Goal: Transaction & Acquisition: Purchase product/service

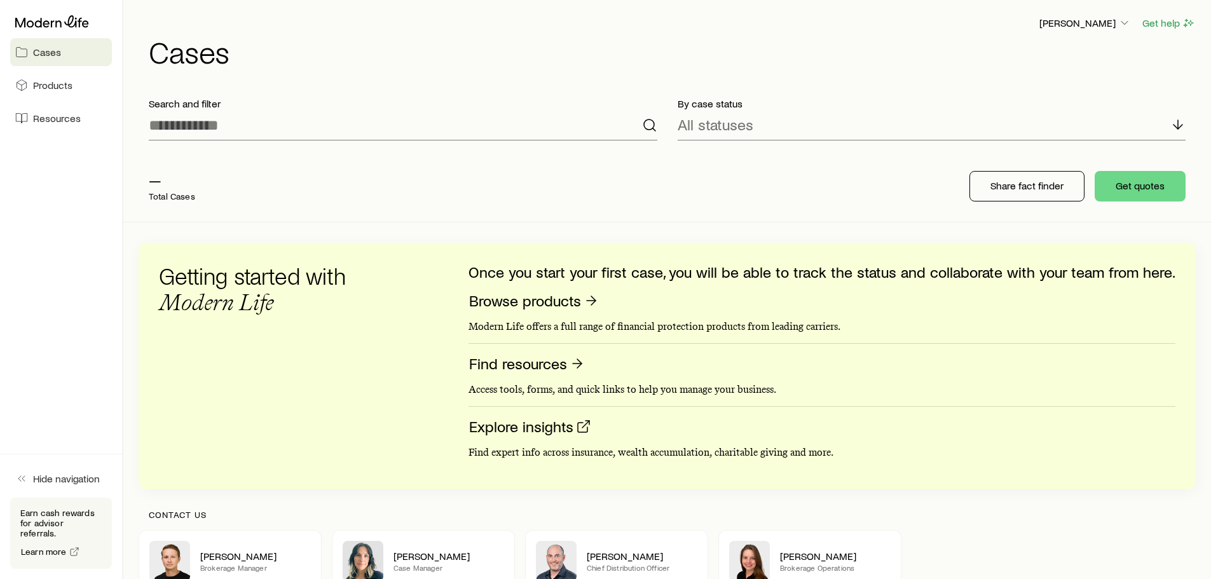
click at [444, 366] on div "Getting started with Modern Life Once you start your first case, you will be ab…" at bounding box center [667, 366] width 1016 height 206
click at [59, 86] on span "Products" at bounding box center [52, 85] width 39 height 13
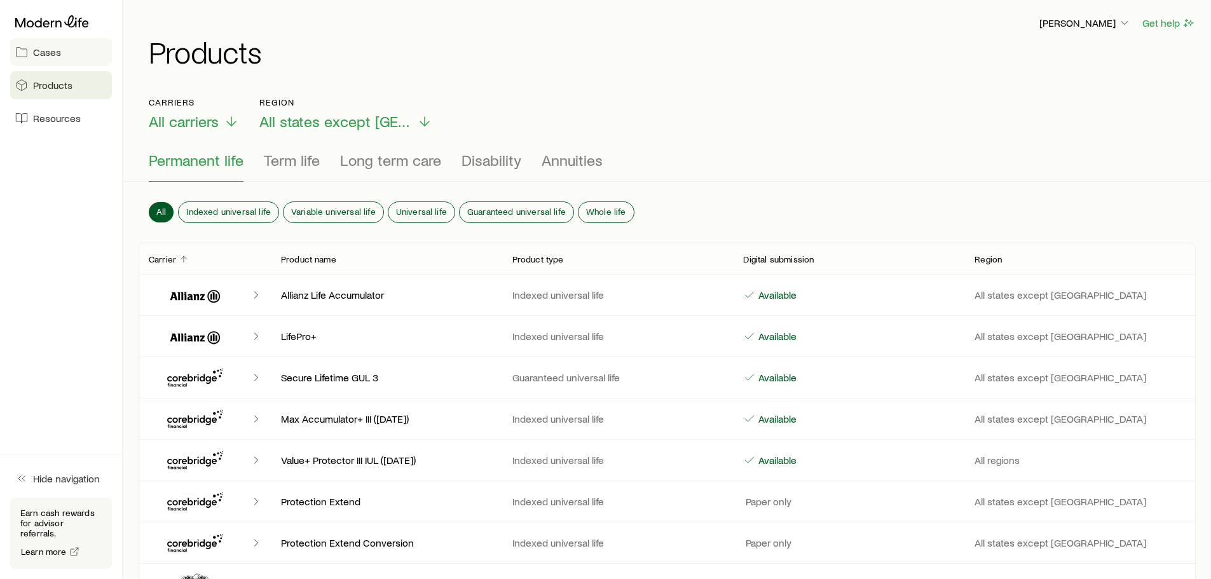
click at [51, 49] on span "Cases" at bounding box center [47, 52] width 28 height 13
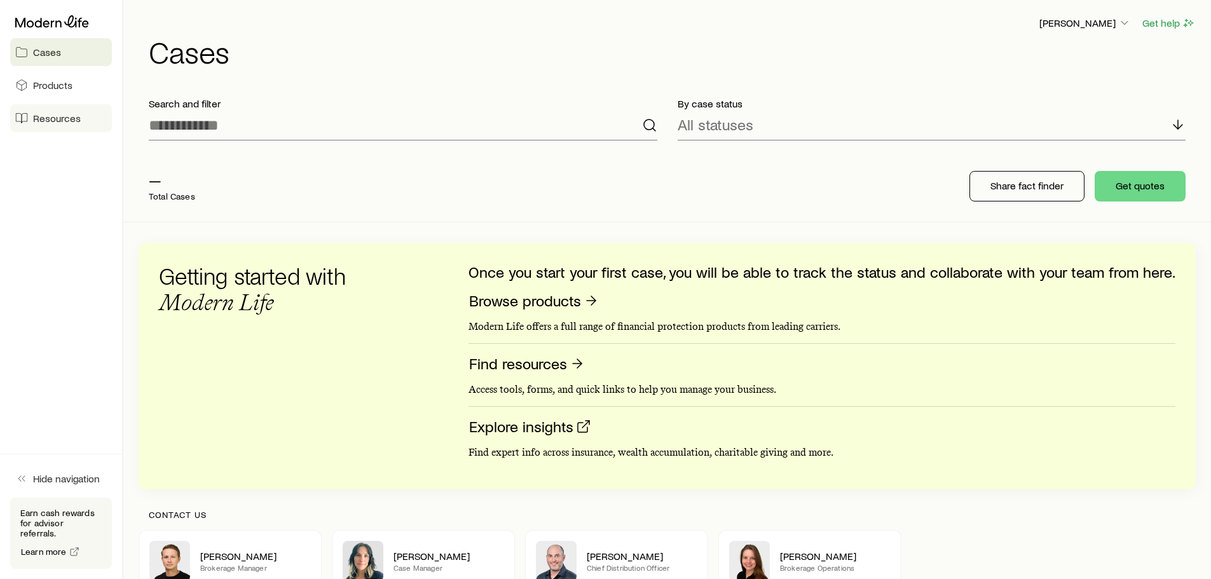
click at [55, 118] on span "Resources" at bounding box center [57, 118] width 48 height 13
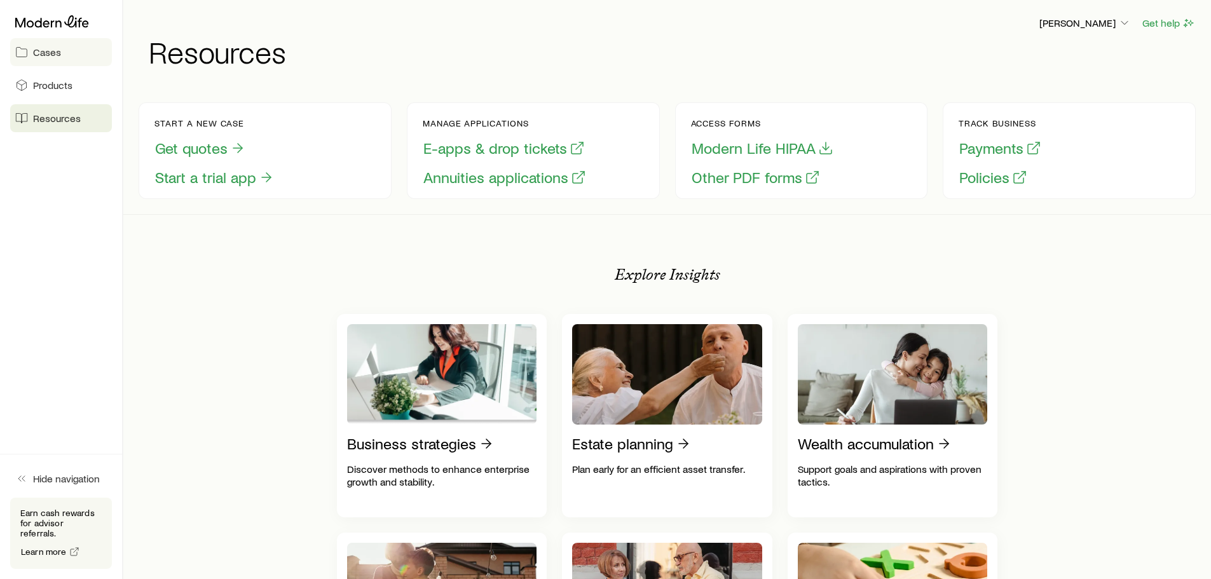
click at [50, 46] on span "Cases" at bounding box center [47, 52] width 28 height 13
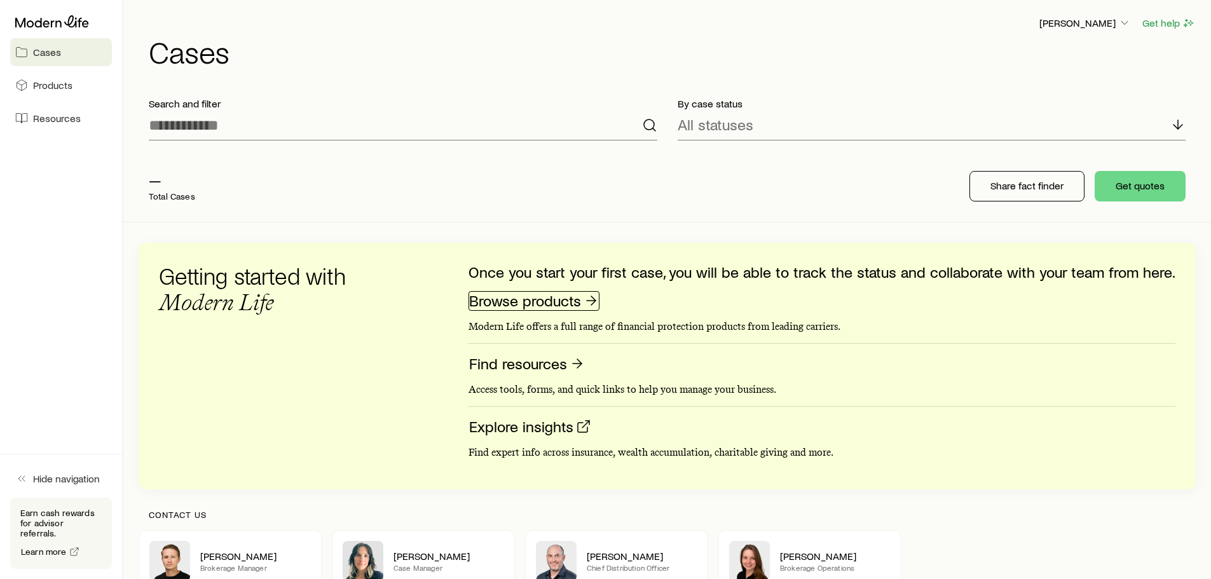
click at [538, 301] on link "Browse products" at bounding box center [533, 301] width 131 height 20
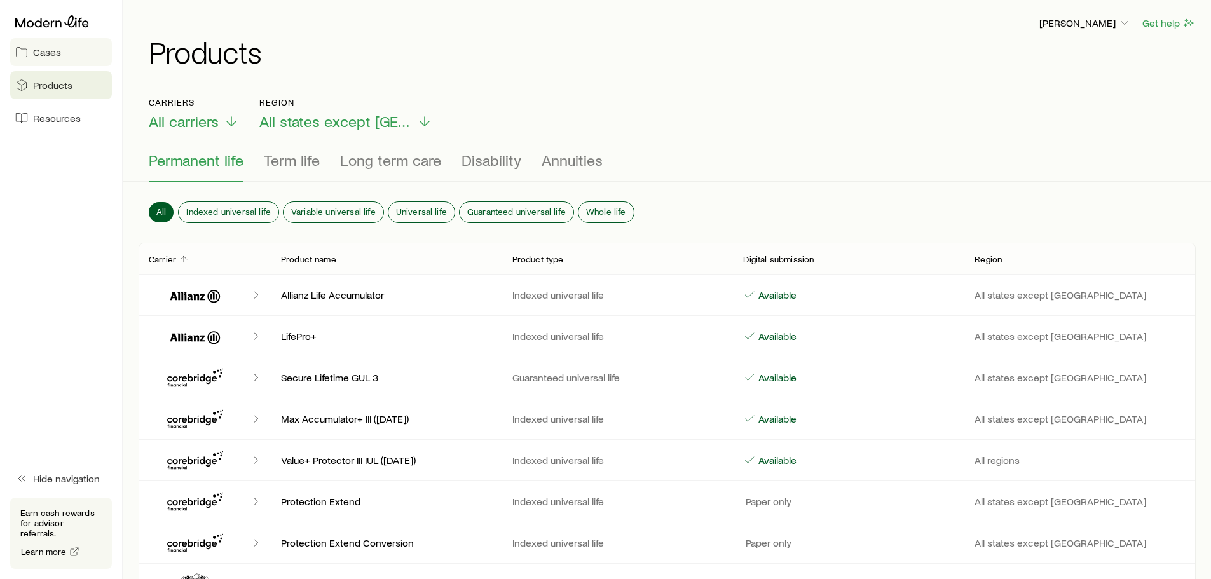
click at [32, 48] on link "Cases" at bounding box center [61, 52] width 102 height 28
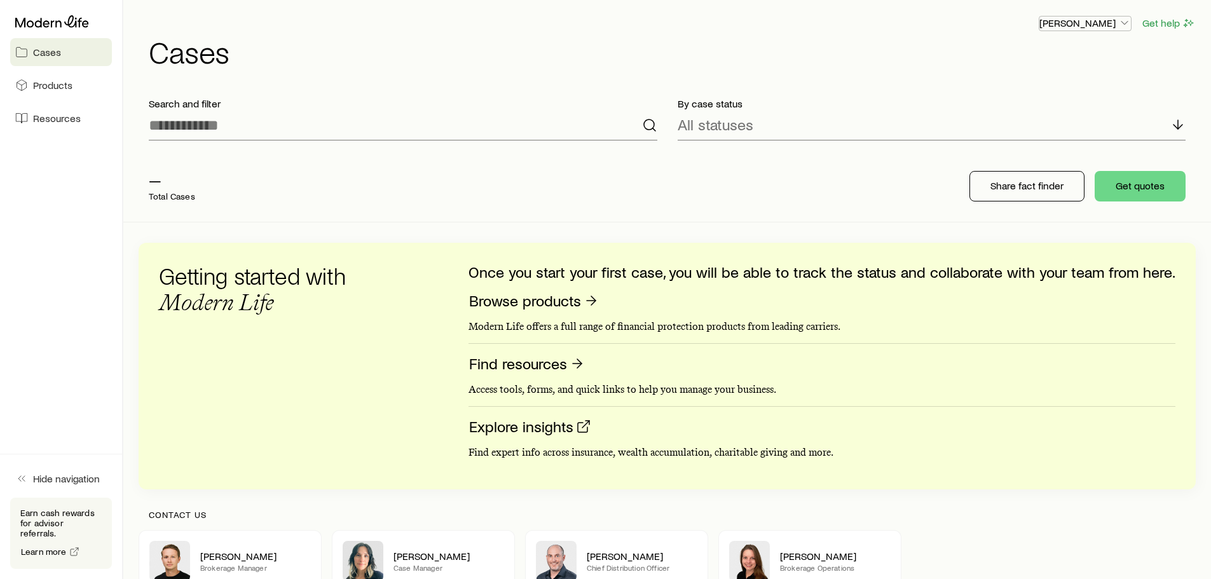
click at [1124, 22] on icon "button" at bounding box center [1124, 23] width 13 height 13
click at [1018, 153] on span "Sign out" at bounding box center [1024, 153] width 35 height 13
click at [175, 194] on p "Total Cases" at bounding box center [172, 196] width 46 height 10
click at [1125, 22] on icon "button" at bounding box center [1124, 23] width 13 height 13
click at [1028, 153] on span "Sign out" at bounding box center [1024, 153] width 35 height 13
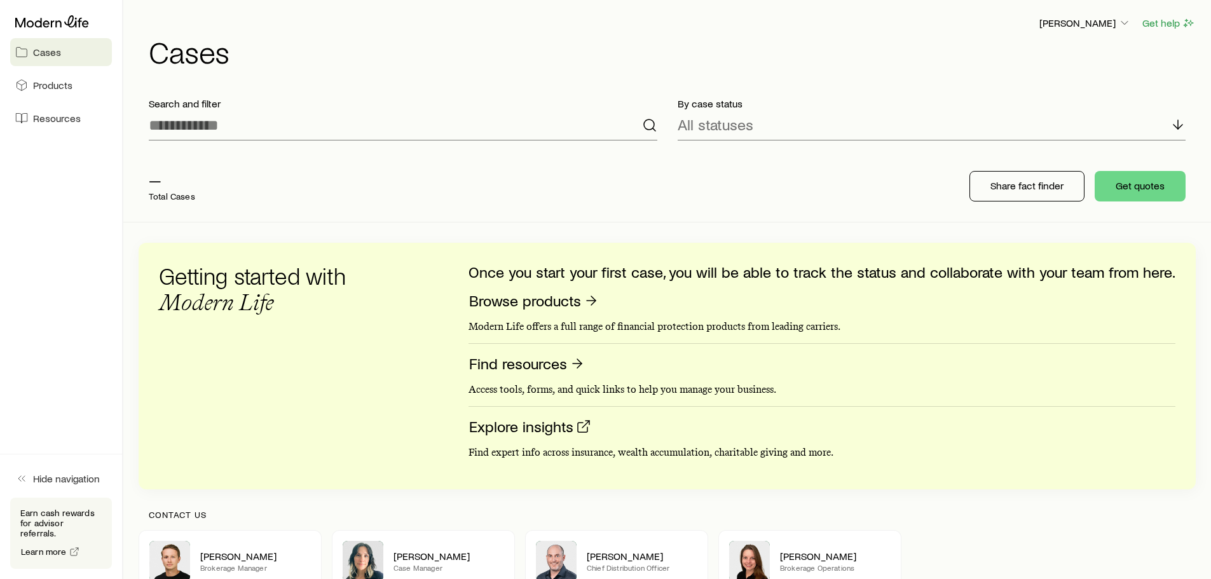
click at [180, 200] on p "Total Cases" at bounding box center [172, 196] width 46 height 10
click at [1126, 23] on polyline "button" at bounding box center [1124, 23] width 6 height 3
click at [1024, 156] on span "Sign out" at bounding box center [1024, 153] width 35 height 13
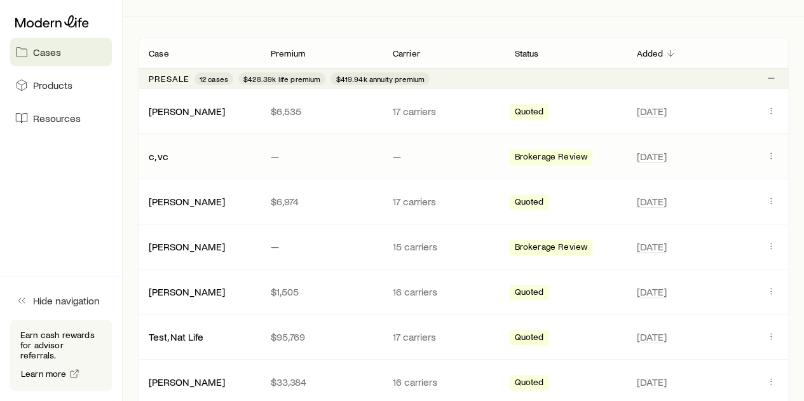
scroll to position [127, 0]
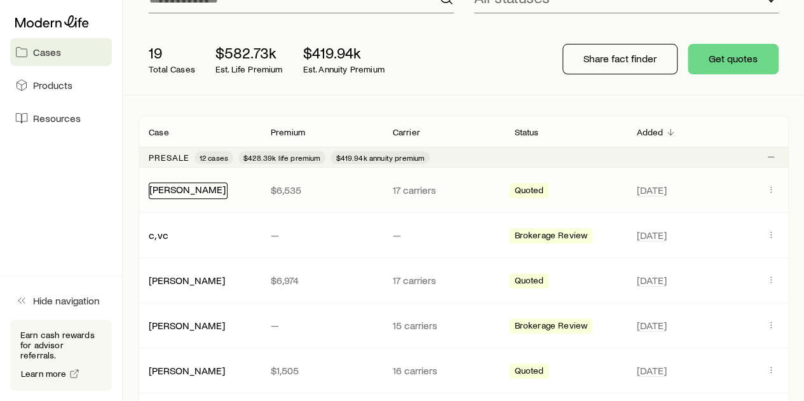
click at [180, 191] on link "Smith, Steve" at bounding box center [187, 189] width 76 height 12
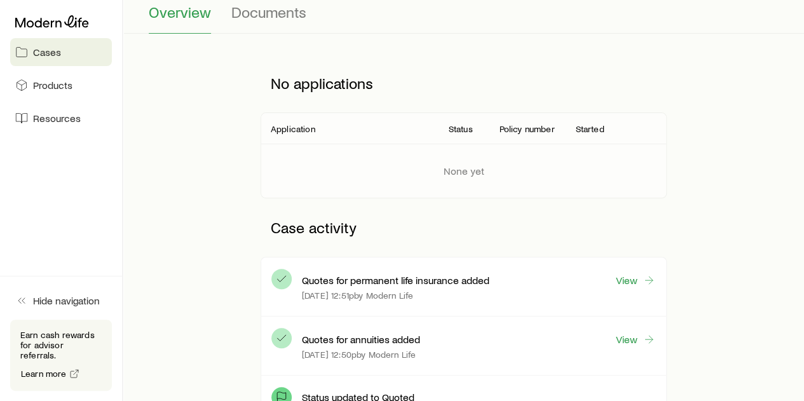
scroll to position [191, 0]
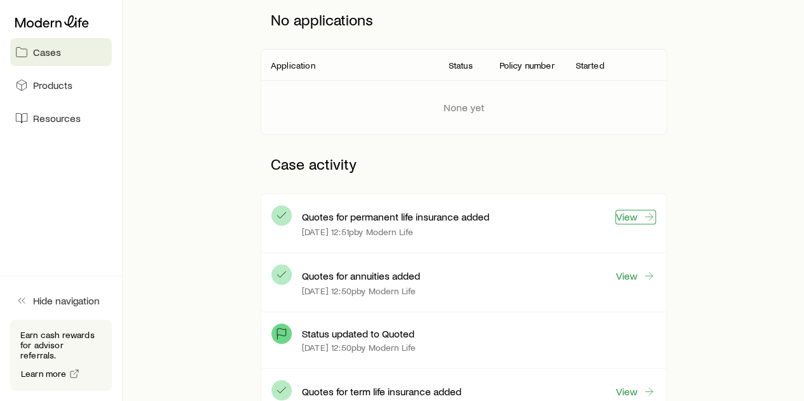
click at [637, 218] on link "View" at bounding box center [635, 217] width 41 height 15
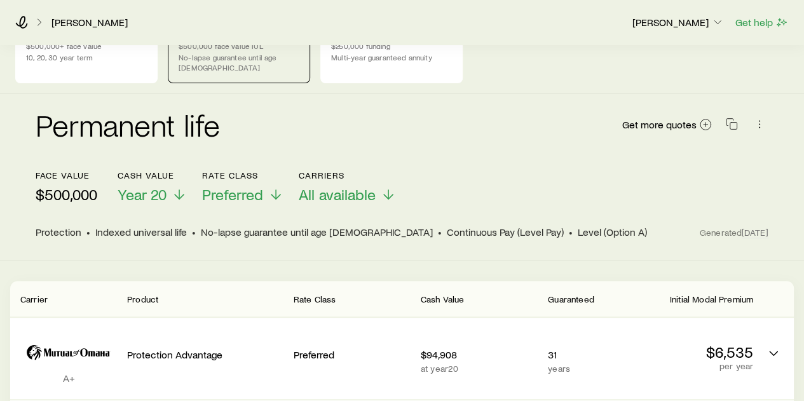
scroll to position [64, 0]
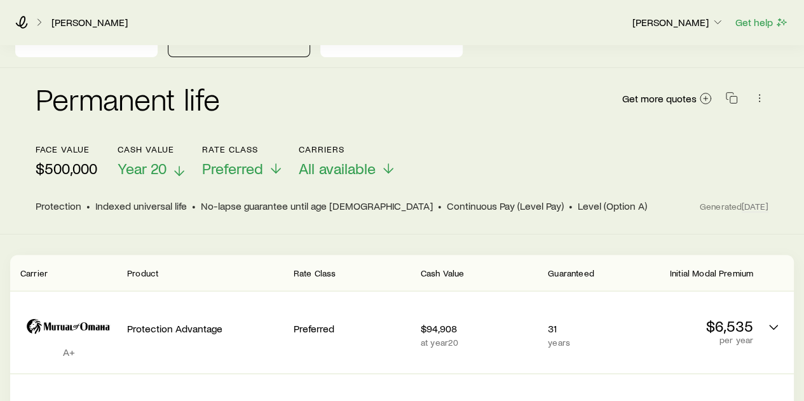
click at [175, 163] on icon at bounding box center [179, 170] width 15 height 15
click at [81, 20] on link "[PERSON_NAME]" at bounding box center [90, 23] width 78 height 12
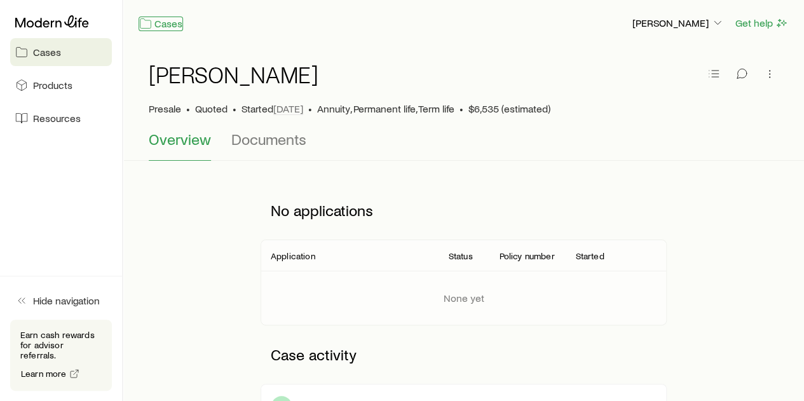
click at [166, 22] on link "Cases" at bounding box center [161, 24] width 44 height 15
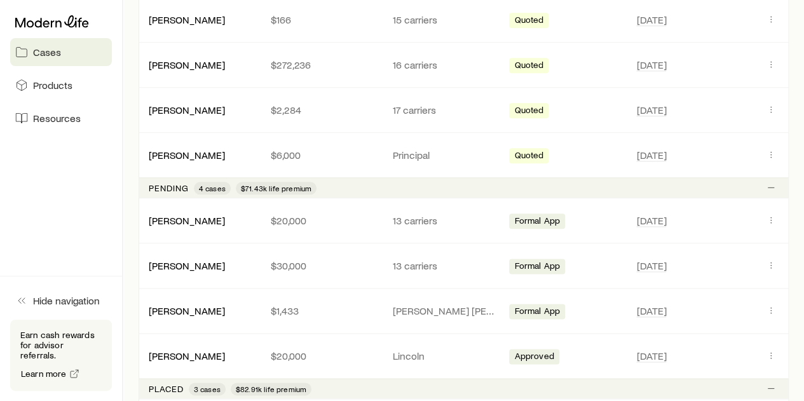
scroll to position [699, 0]
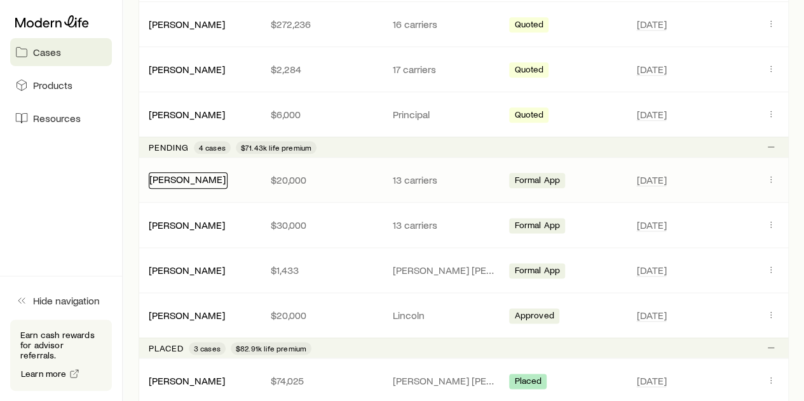
click at [179, 176] on link "[PERSON_NAME]" at bounding box center [187, 179] width 76 height 12
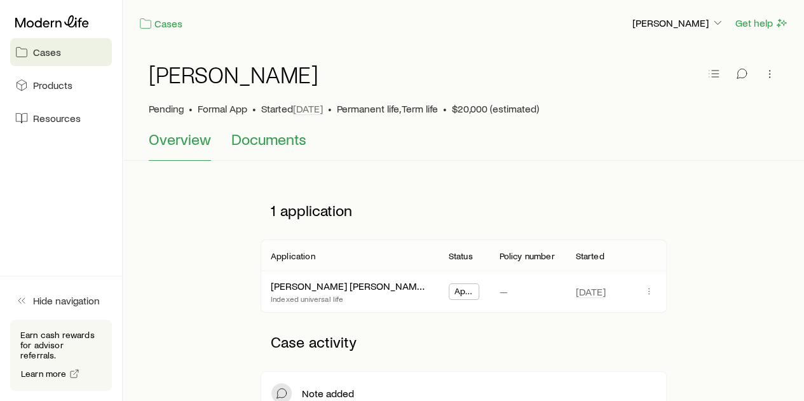
click at [275, 144] on span "Documents" at bounding box center [268, 139] width 75 height 18
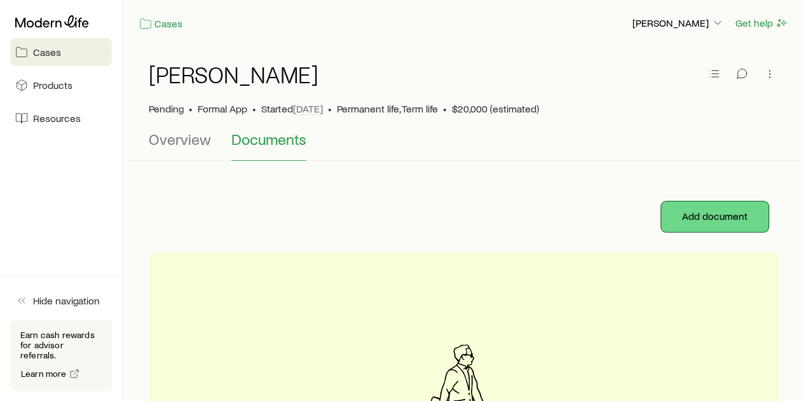
click at [723, 218] on button "Add document" at bounding box center [714, 216] width 107 height 31
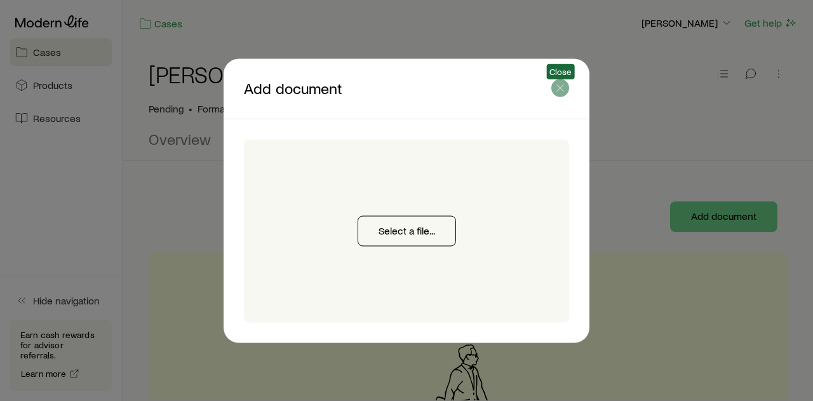
click at [562, 90] on icon "button" at bounding box center [560, 87] width 13 height 13
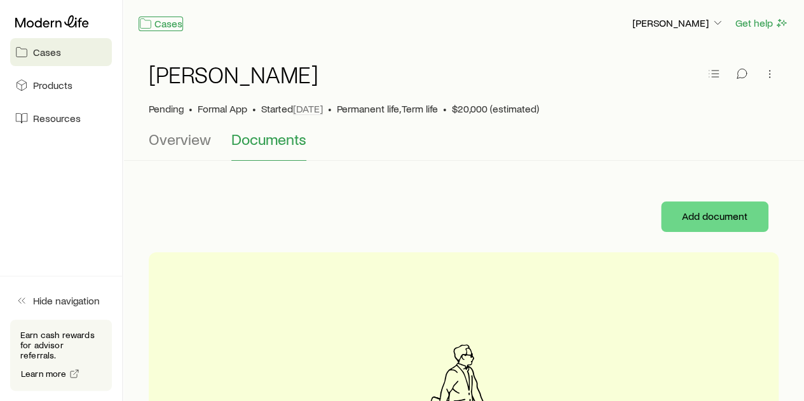
click at [167, 27] on link "Cases" at bounding box center [161, 24] width 44 height 15
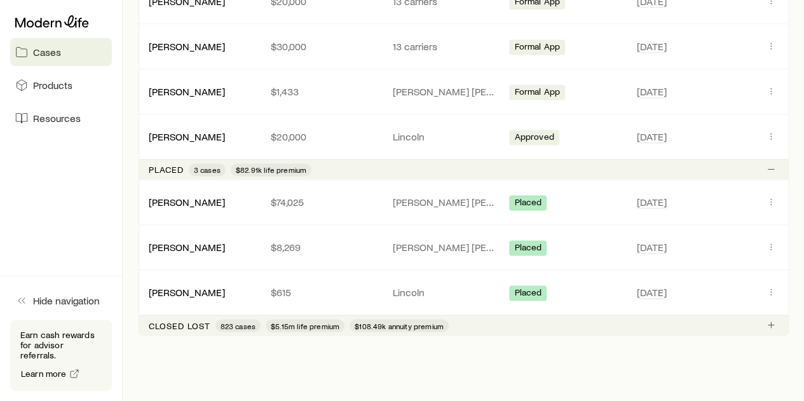
scroll to position [890, 0]
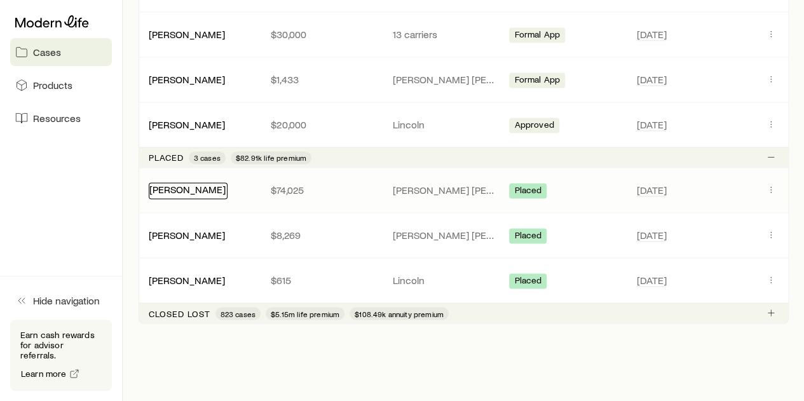
click at [191, 186] on link "[PERSON_NAME]" at bounding box center [187, 189] width 76 height 12
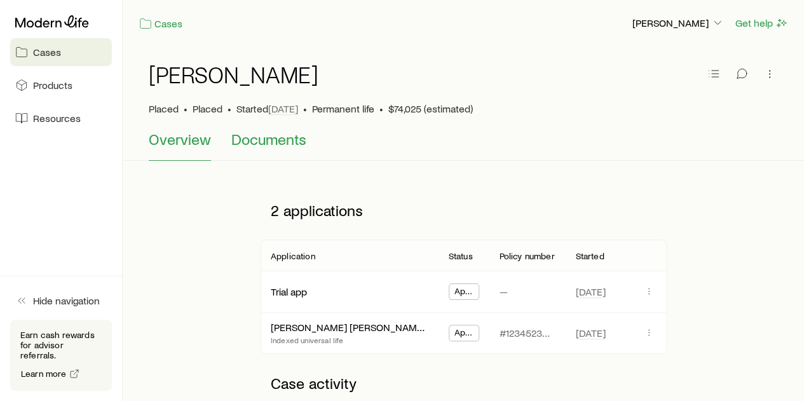
click at [277, 143] on span "Documents" at bounding box center [268, 139] width 75 height 18
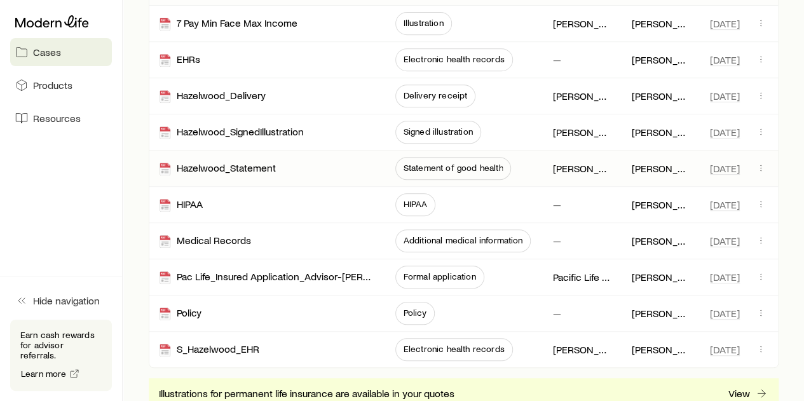
scroll to position [318, 0]
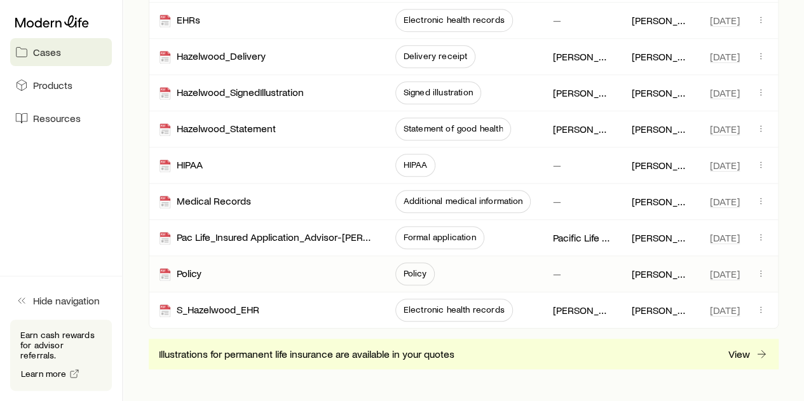
click at [427, 275] on span "Policy" at bounding box center [414, 273] width 39 height 23
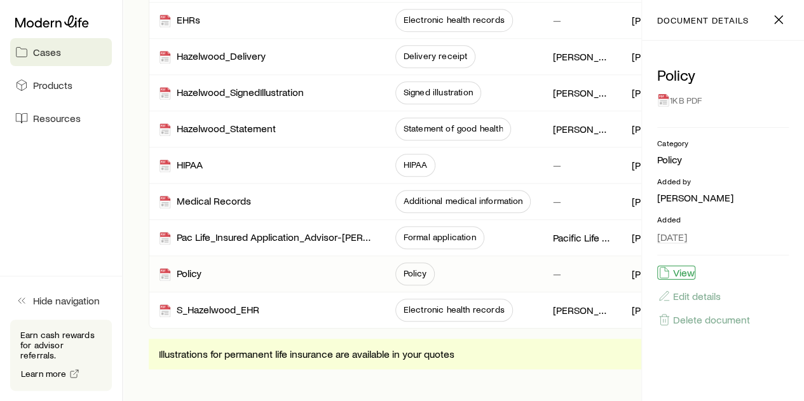
click at [679, 274] on button "View" at bounding box center [676, 273] width 38 height 14
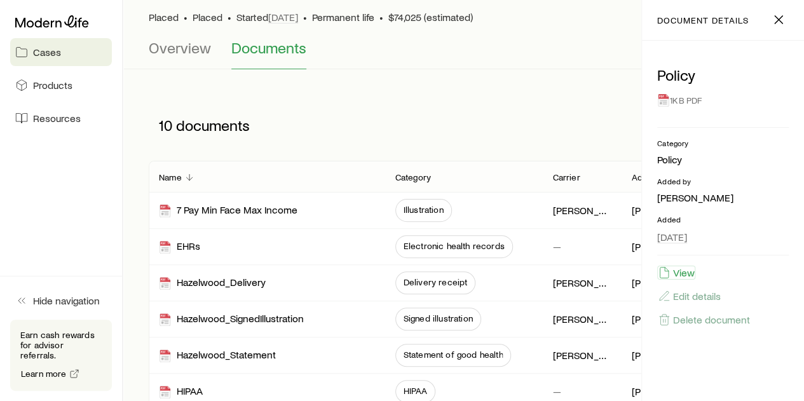
scroll to position [0, 0]
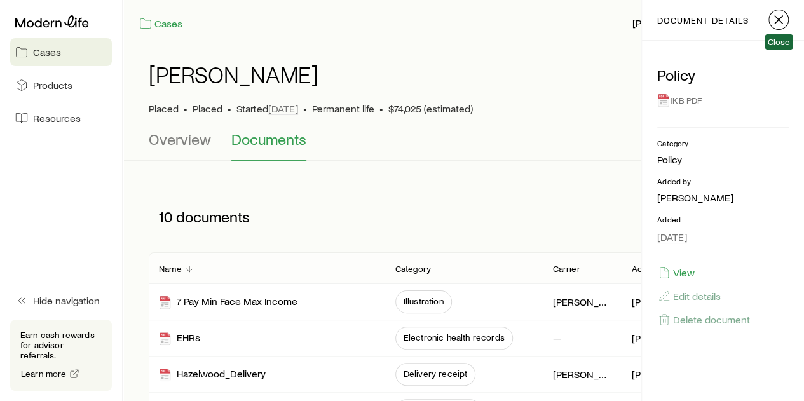
click at [783, 22] on icon "button" at bounding box center [778, 19] width 15 height 15
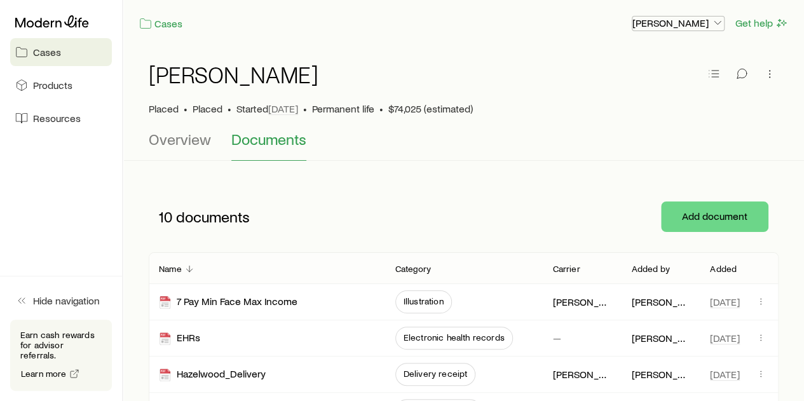
click at [719, 21] on icon "button" at bounding box center [717, 23] width 13 height 13
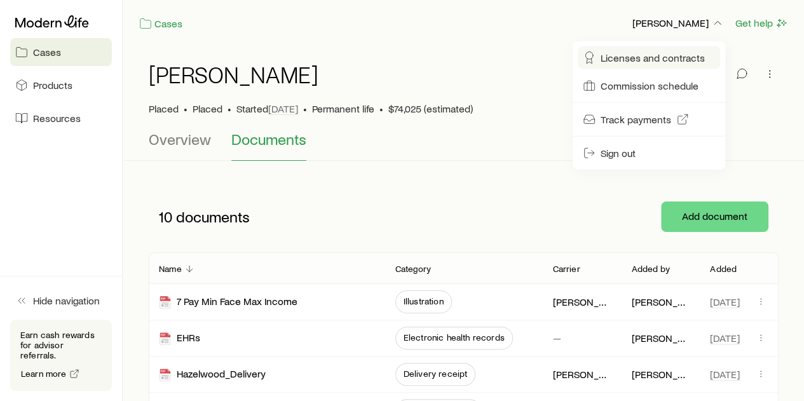
click at [641, 58] on span "Licenses and contracts" at bounding box center [653, 57] width 104 height 13
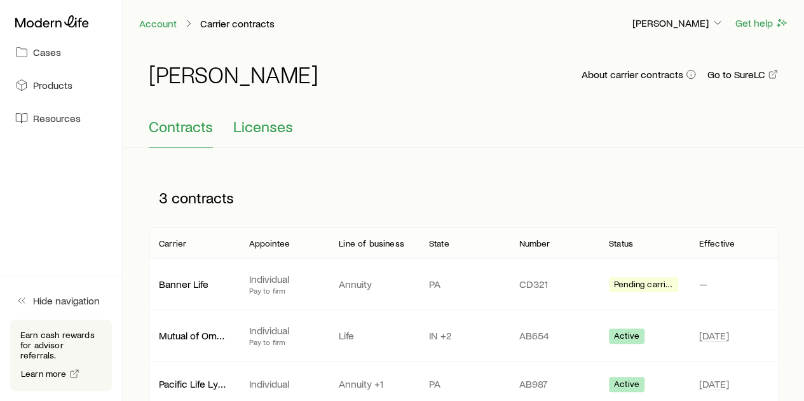
click at [277, 130] on span "Licenses" at bounding box center [263, 127] width 60 height 18
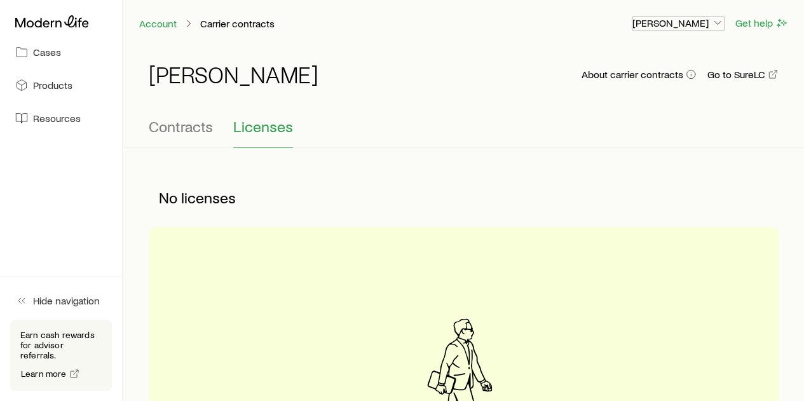
click at [719, 22] on icon "button" at bounding box center [717, 23] width 13 height 13
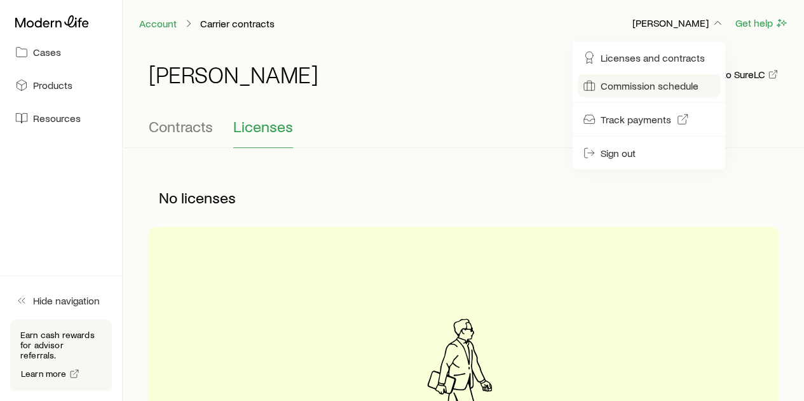
click at [642, 81] on span "Commission schedule" at bounding box center [650, 85] width 98 height 13
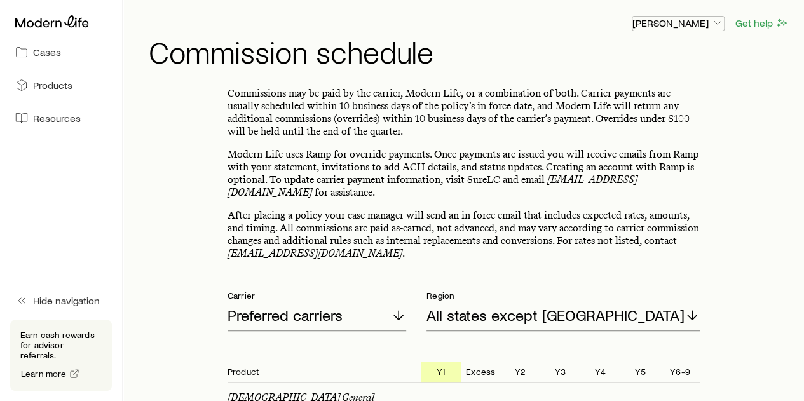
click at [718, 21] on icon "button" at bounding box center [717, 23] width 13 height 13
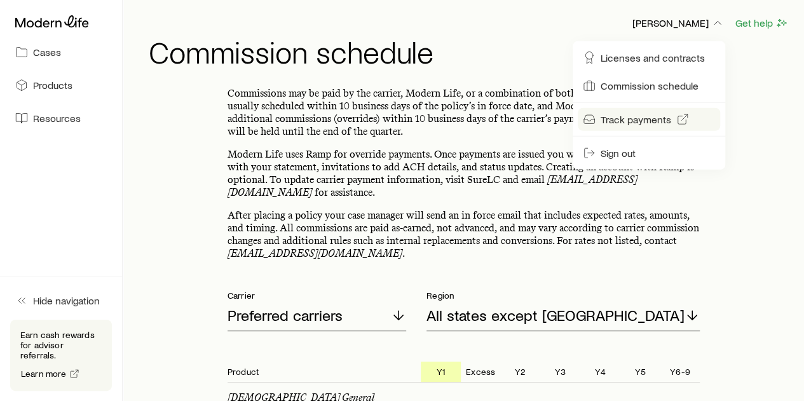
click at [636, 119] on span "Track payments" at bounding box center [636, 119] width 71 height 13
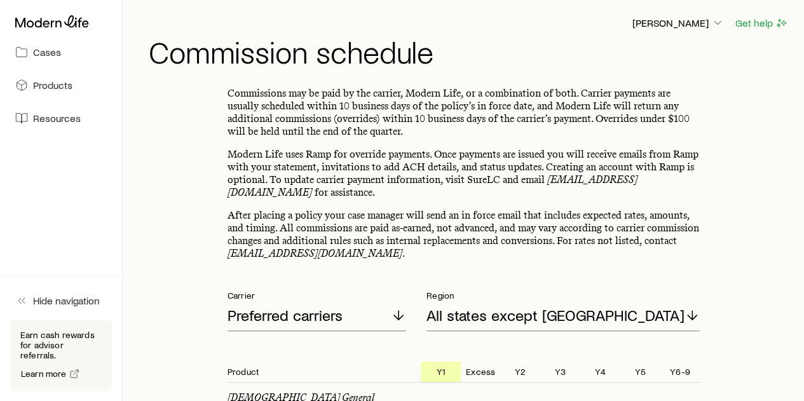
click at [155, 21] on div "Frank Peterson Get help" at bounding box center [469, 23] width 640 height 16
click at [58, 82] on span "Products" at bounding box center [52, 85] width 39 height 13
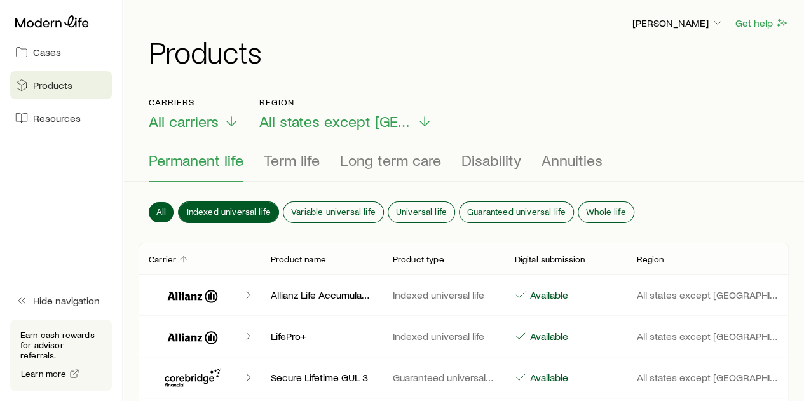
click at [224, 207] on span "Indexed universal life" at bounding box center [228, 212] width 85 height 10
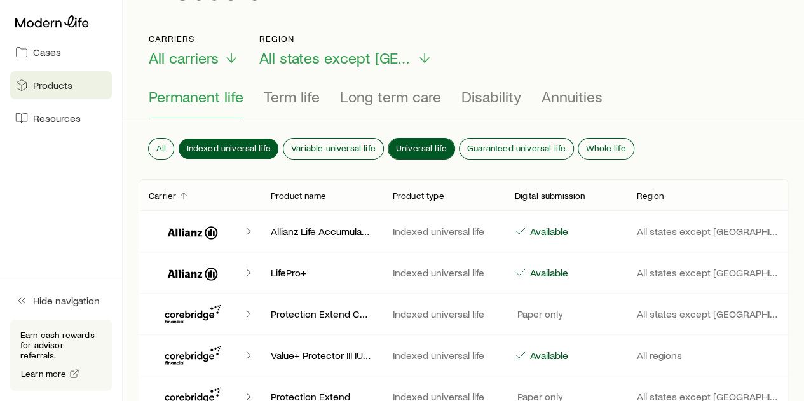
click at [421, 143] on span "Universal life" at bounding box center [421, 148] width 51 height 10
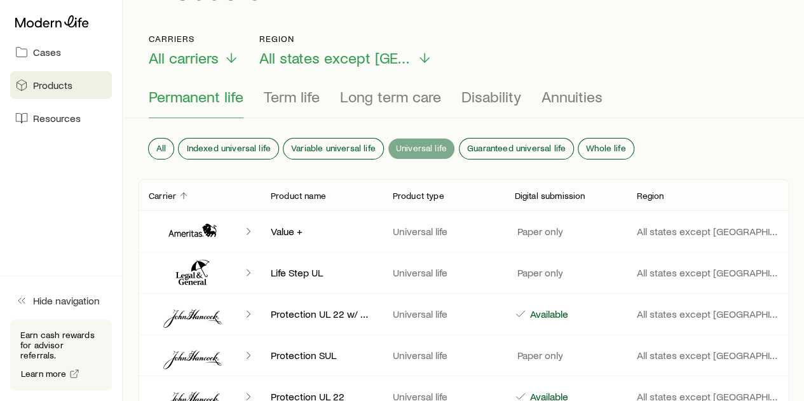
scroll to position [0, 0]
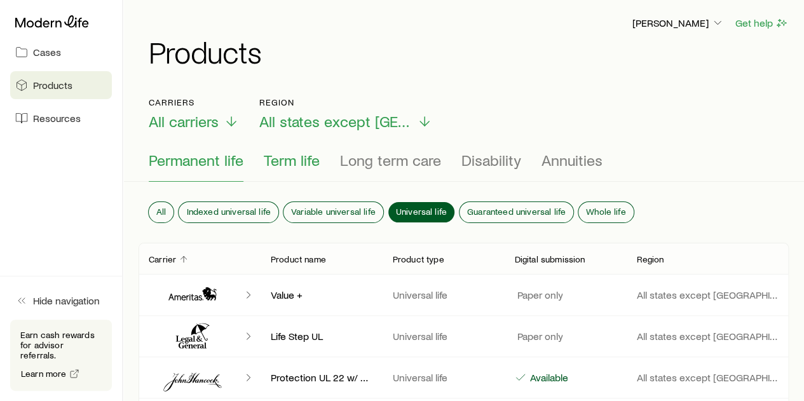
click at [291, 156] on span "Term life" at bounding box center [292, 160] width 56 height 18
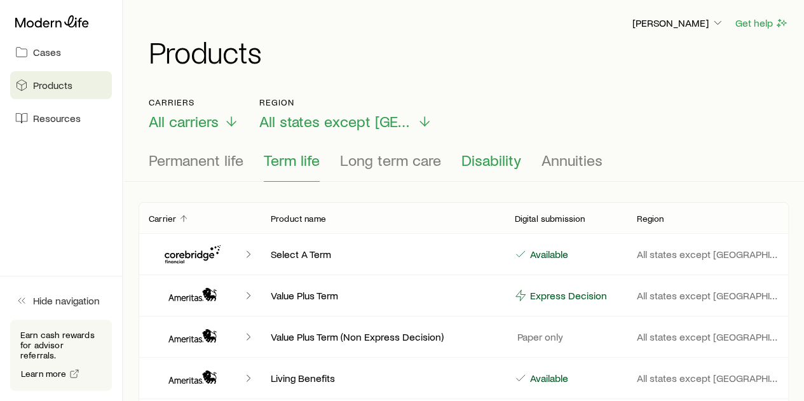
click at [476, 161] on span "Disability" at bounding box center [491, 160] width 60 height 18
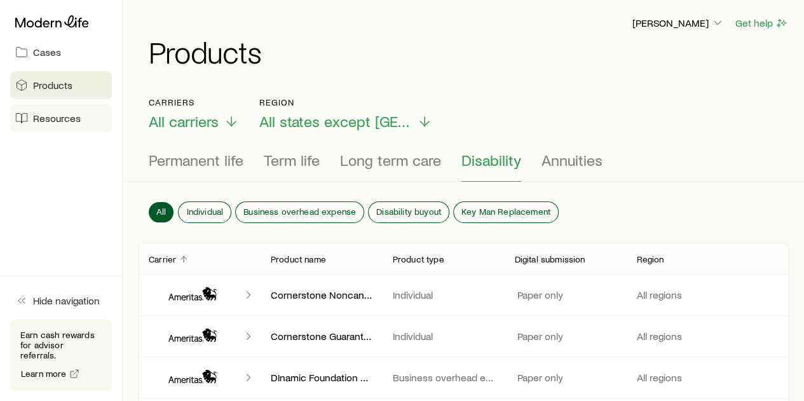
click at [52, 118] on span "Resources" at bounding box center [57, 118] width 48 height 13
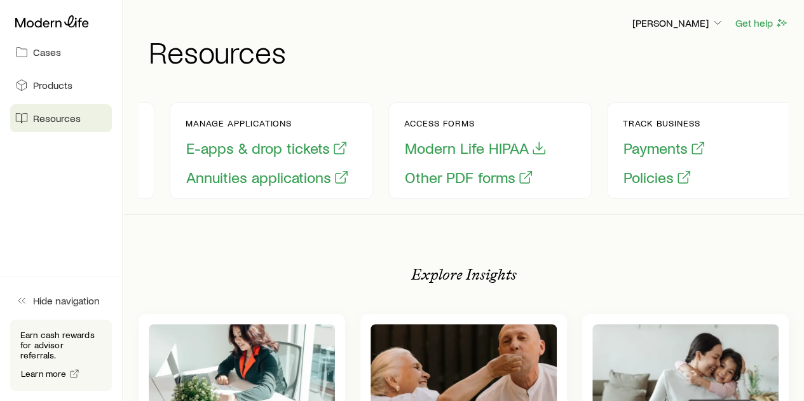
scroll to position [0, 219]
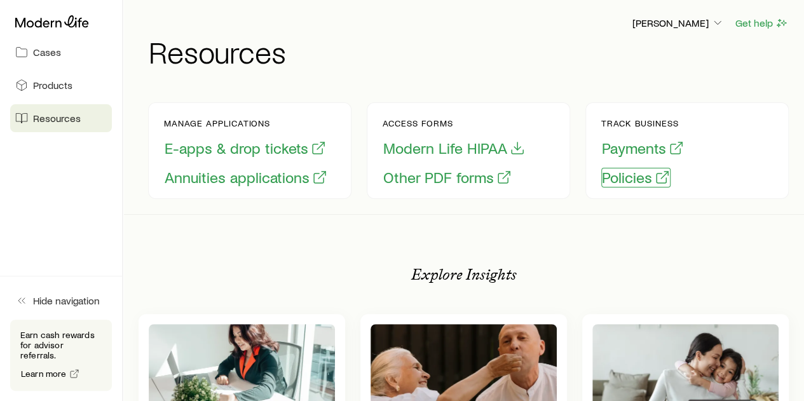
click at [620, 178] on button "Policies" at bounding box center [635, 178] width 69 height 20
click at [50, 51] on span "Cases" at bounding box center [47, 52] width 28 height 13
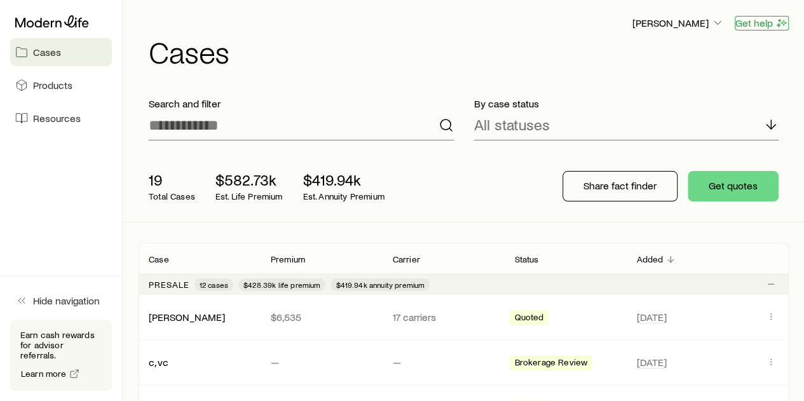
click at [761, 24] on button "Get help" at bounding box center [762, 23] width 54 height 15
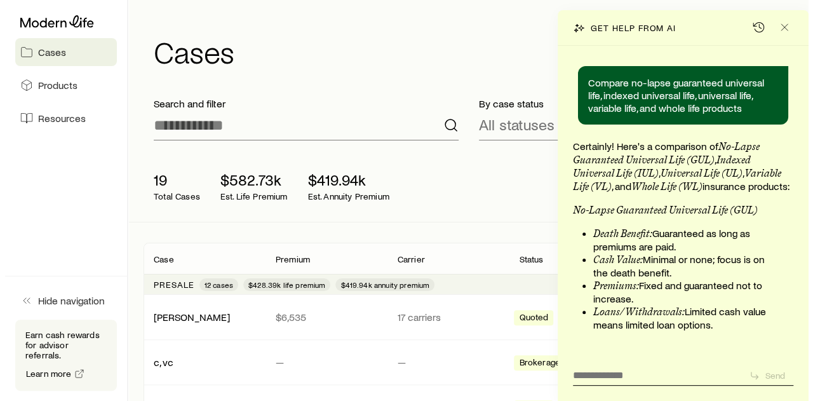
scroll to position [20366, 0]
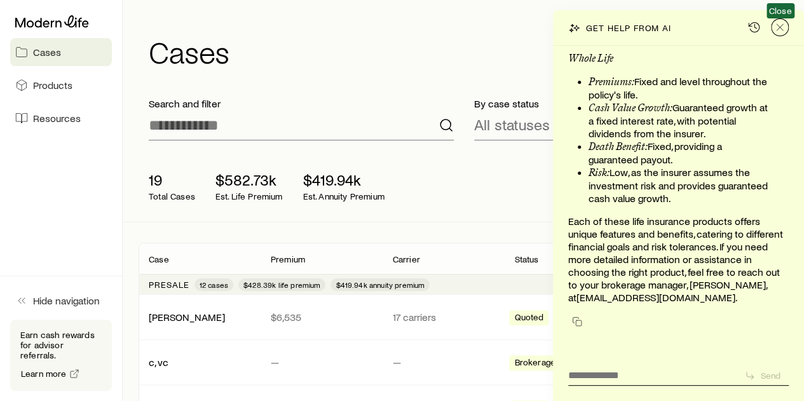
click at [781, 25] on line "Close" at bounding box center [780, 27] width 6 height 6
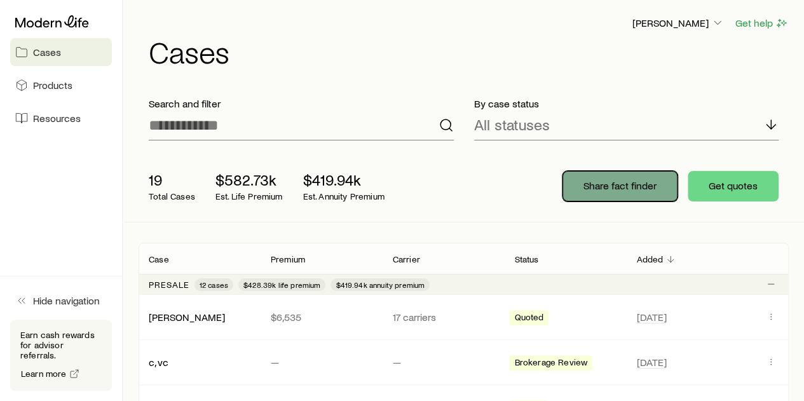
click at [615, 185] on p "Share fact finder" at bounding box center [619, 185] width 73 height 13
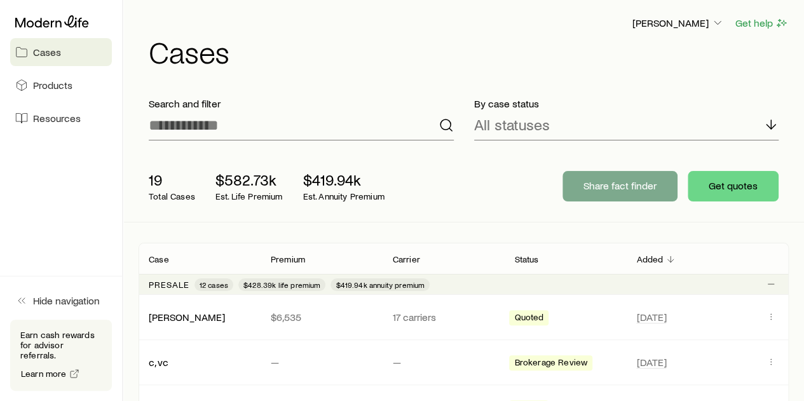
scroll to position [20023, 0]
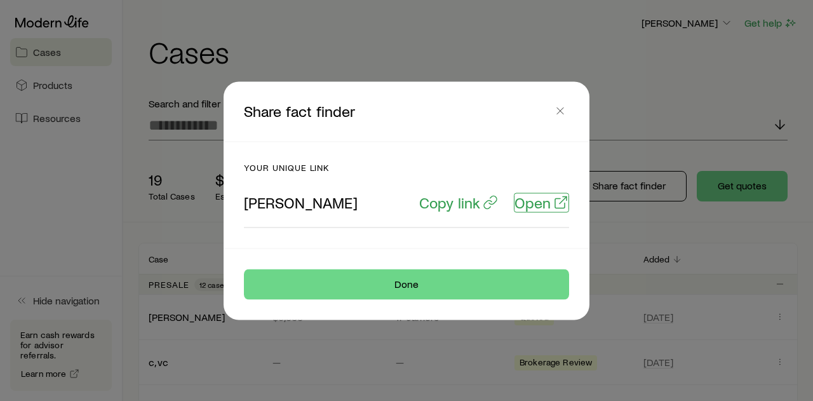
click at [538, 202] on p "Open" at bounding box center [533, 202] width 36 height 18
click at [559, 110] on icon "button" at bounding box center [560, 110] width 13 height 13
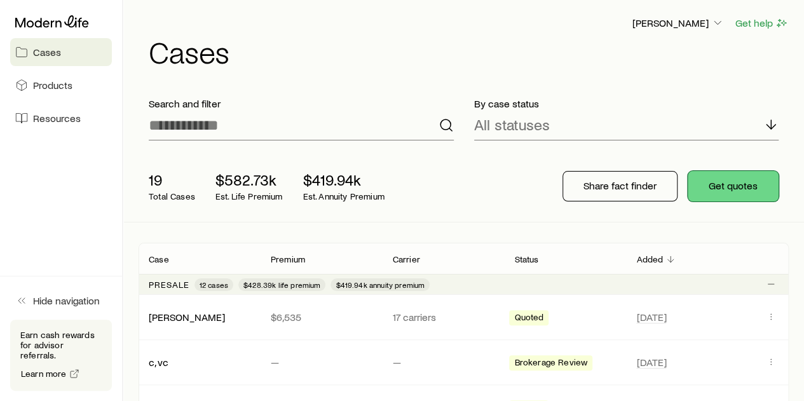
click at [741, 182] on button "Get quotes" at bounding box center [733, 186] width 91 height 31
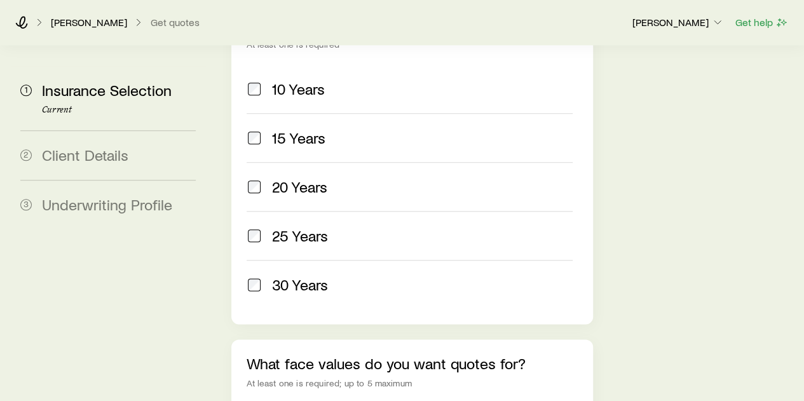
scroll to position [763, 0]
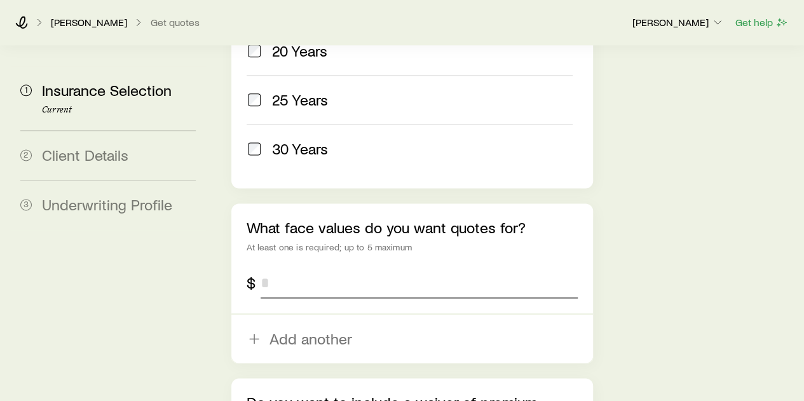
click at [282, 268] on input "tel" at bounding box center [419, 283] width 316 height 31
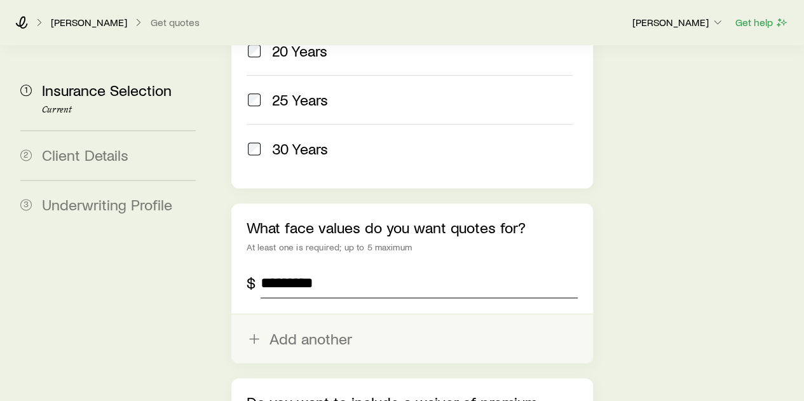
type input "*********"
click at [306, 315] on button "Add another" at bounding box center [411, 339] width 361 height 48
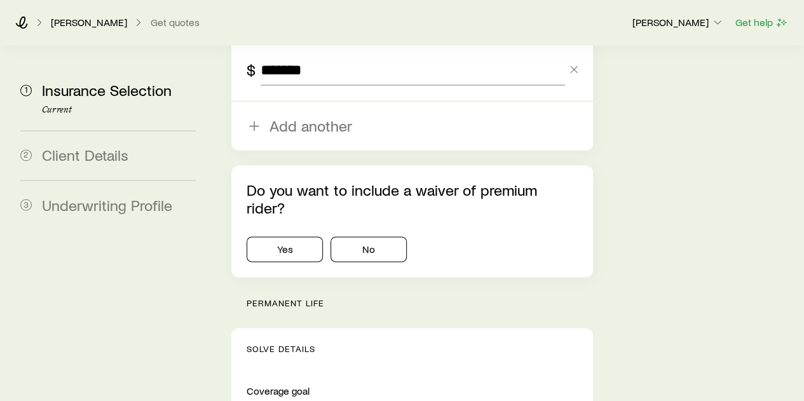
scroll to position [1017, 0]
type input "*******"
drag, startPoint x: 383, startPoint y: 158, endPoint x: 398, endPoint y: 165, distance: 16.8
click at [383, 236] on button "No" at bounding box center [368, 248] width 76 height 25
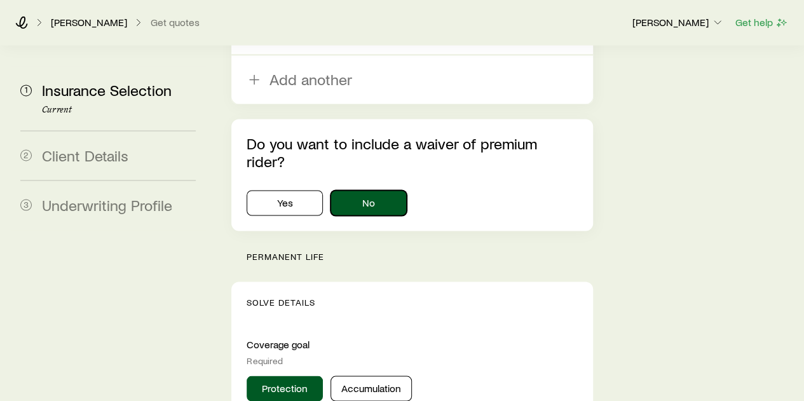
scroll to position [1144, 0]
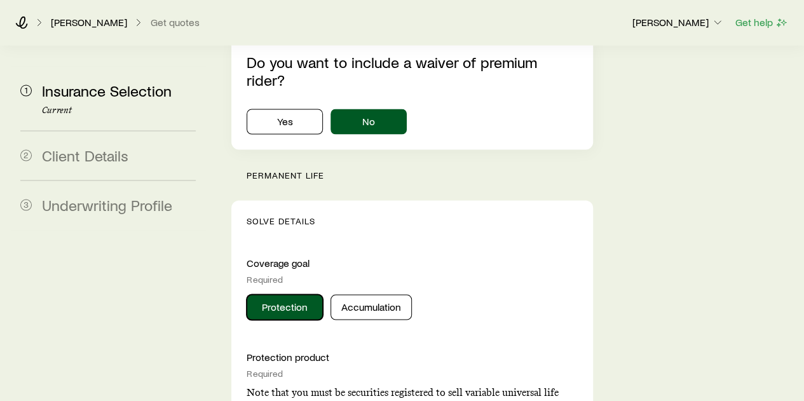
click at [273, 294] on button "Protection" at bounding box center [285, 306] width 76 height 25
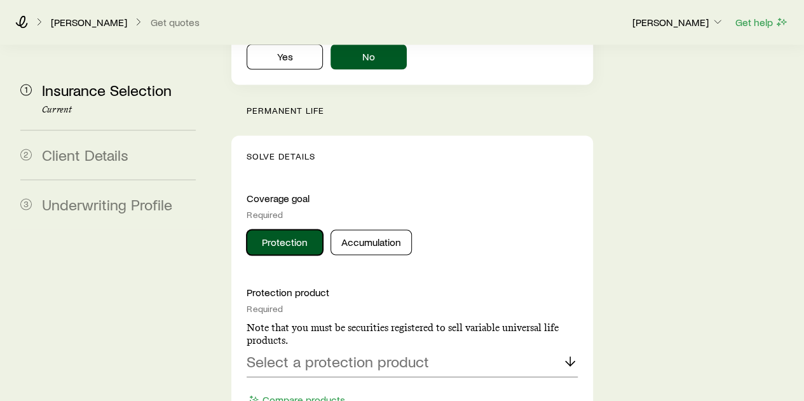
scroll to position [1271, 0]
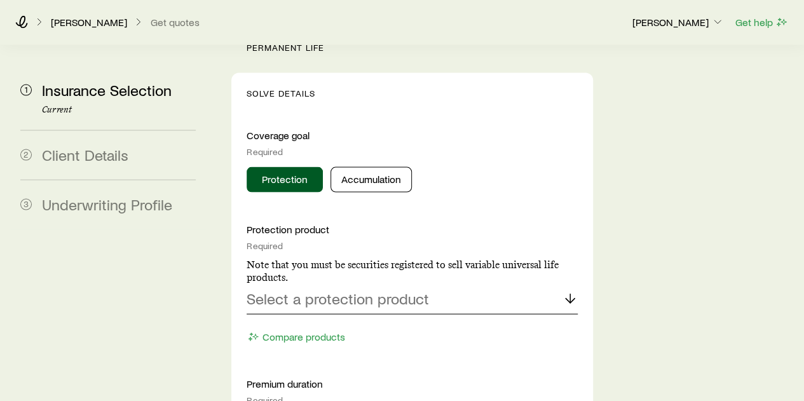
click at [390, 290] on p "Select a protection product" at bounding box center [338, 299] width 182 height 18
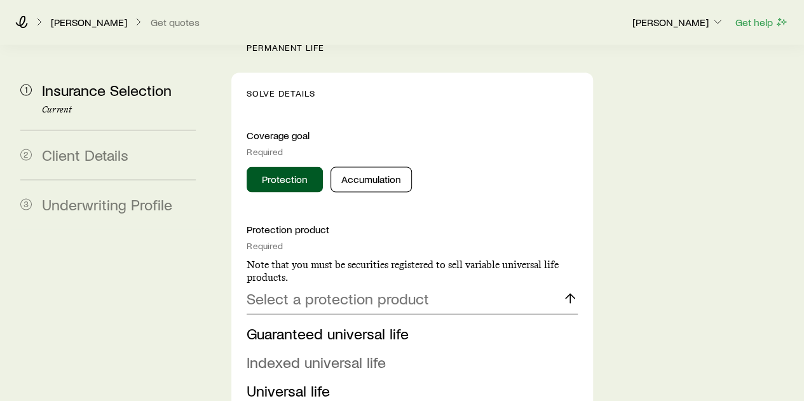
click at [322, 353] on span "Indexed universal life" at bounding box center [316, 362] width 139 height 18
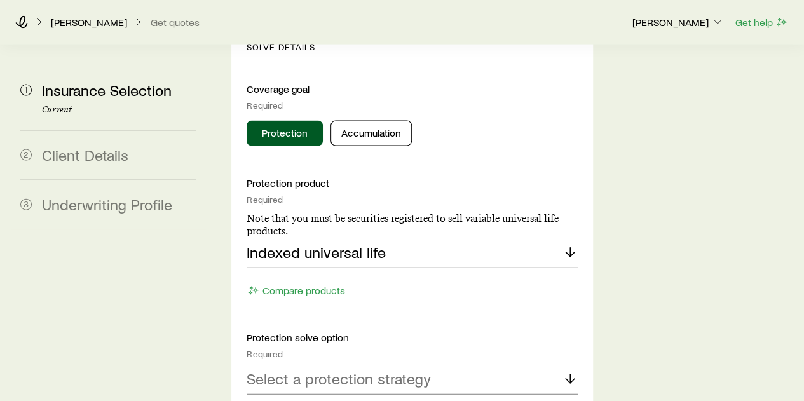
scroll to position [1335, 0]
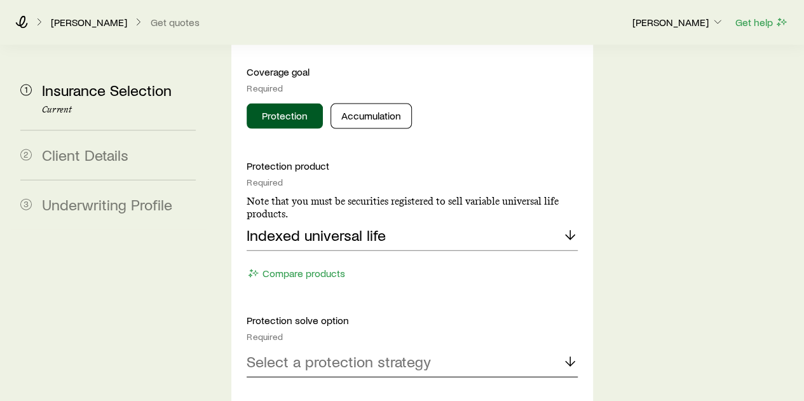
click at [421, 353] on p "Select a protection strategy" at bounding box center [339, 362] width 184 height 18
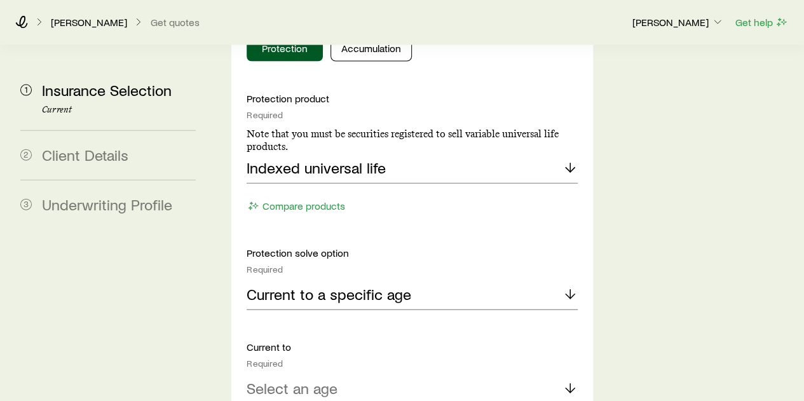
scroll to position [1462, 0]
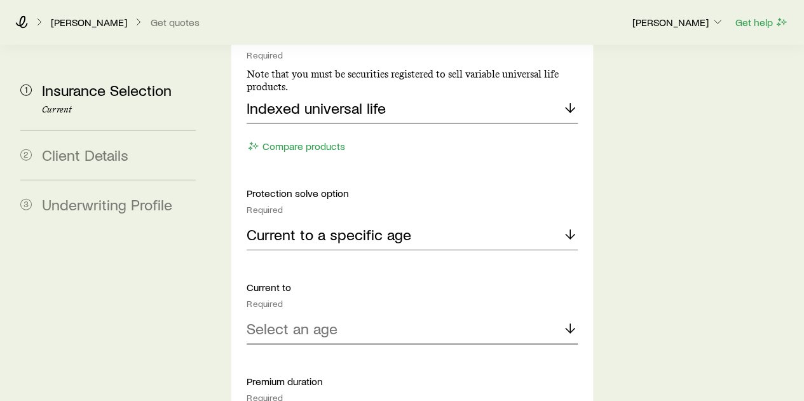
click at [319, 320] on p "Select an age" at bounding box center [292, 329] width 91 height 18
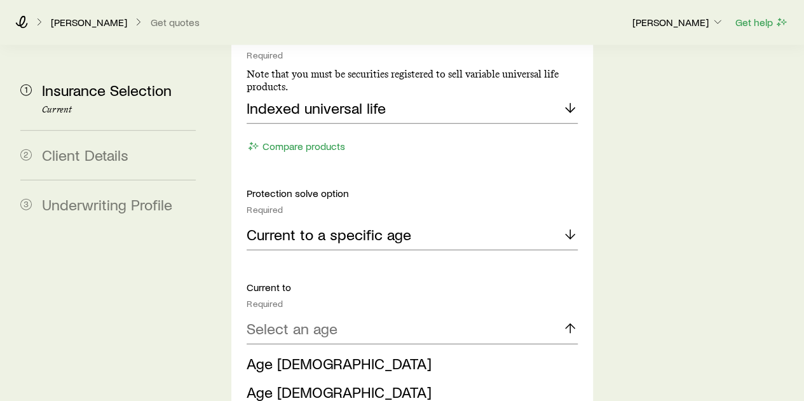
drag, startPoint x: 280, startPoint y: 275, endPoint x: 294, endPoint y: 276, distance: 14.6
click at [281, 354] on span "Age 85" at bounding box center [339, 363] width 185 height 18
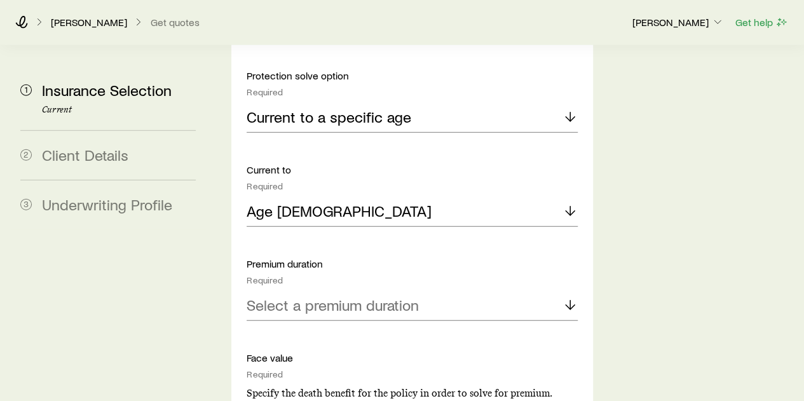
scroll to position [1589, 0]
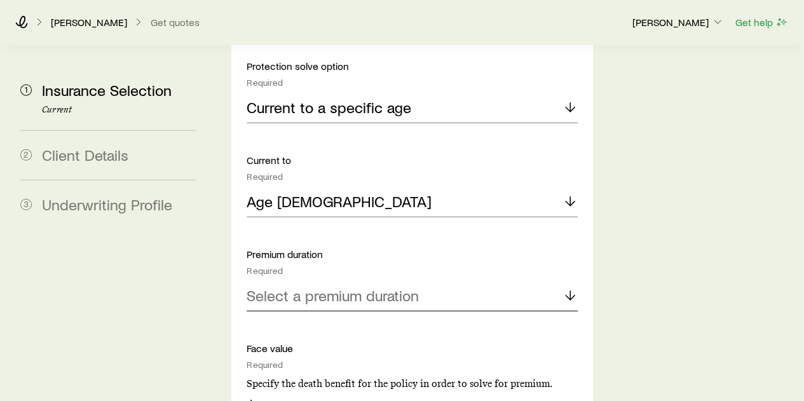
click at [377, 287] on p "Select a premium duration" at bounding box center [333, 296] width 172 height 18
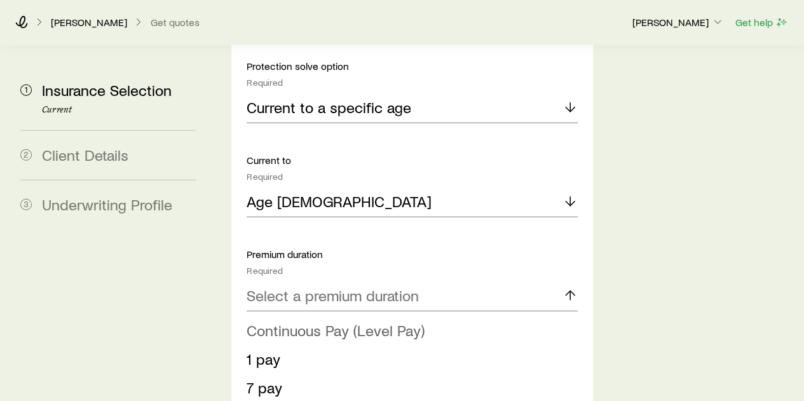
click at [304, 321] on span "Continuous Pay (Level Pay)" at bounding box center [336, 330] width 178 height 18
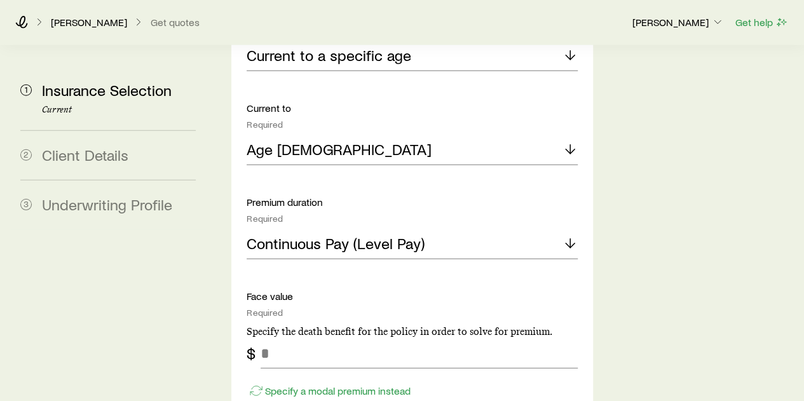
scroll to position [1716, 0]
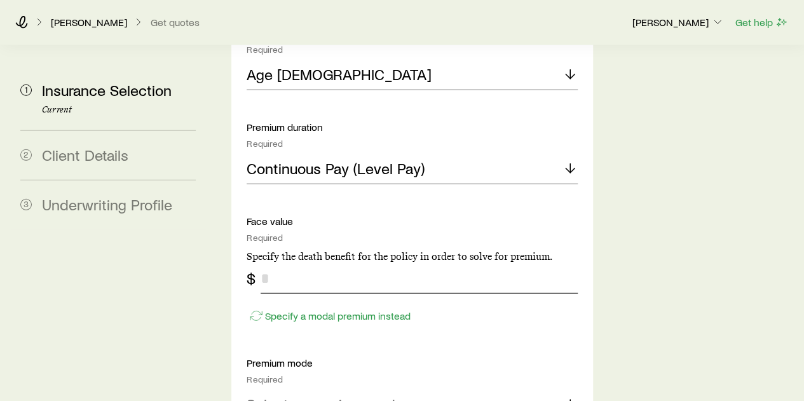
click at [303, 263] on input "tel" at bounding box center [419, 278] width 316 height 31
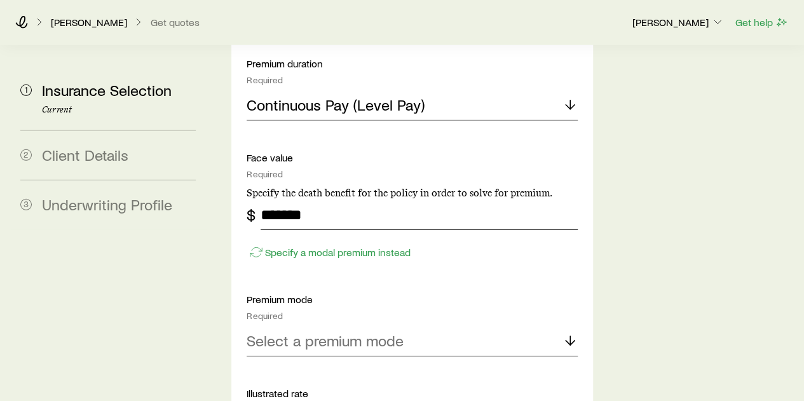
type input "*******"
click at [401, 332] on p "Select a premium mode" at bounding box center [325, 341] width 157 height 18
click at [279, 366] on span "Annual" at bounding box center [269, 375] width 44 height 18
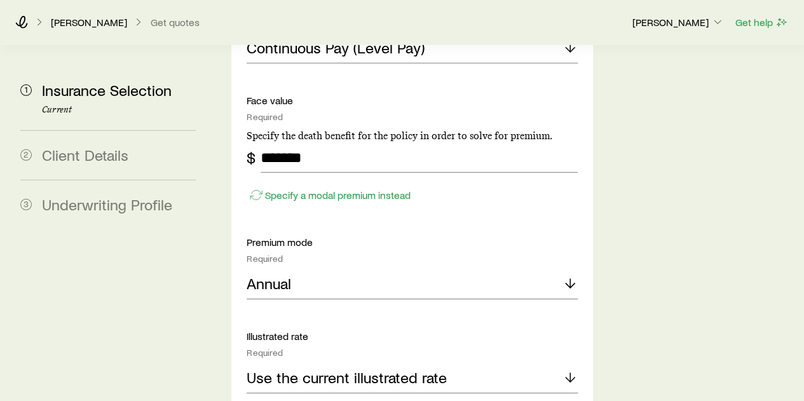
scroll to position [1906, 0]
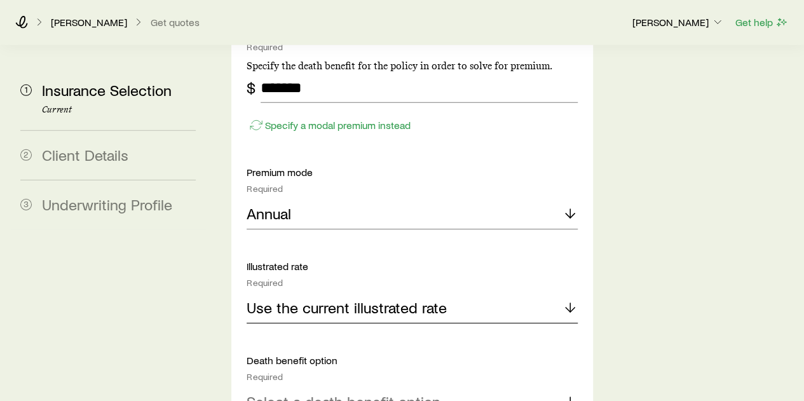
click at [423, 299] on p "Use the current illustrated rate" at bounding box center [347, 308] width 200 height 18
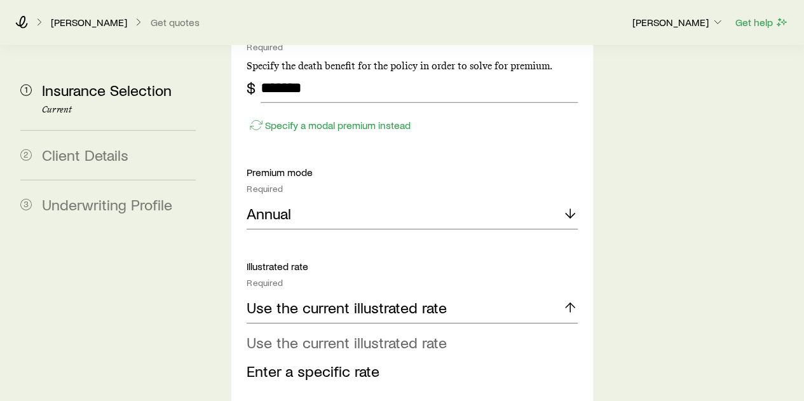
click at [341, 333] on span "Use the current illustrated rate" at bounding box center [347, 342] width 200 height 18
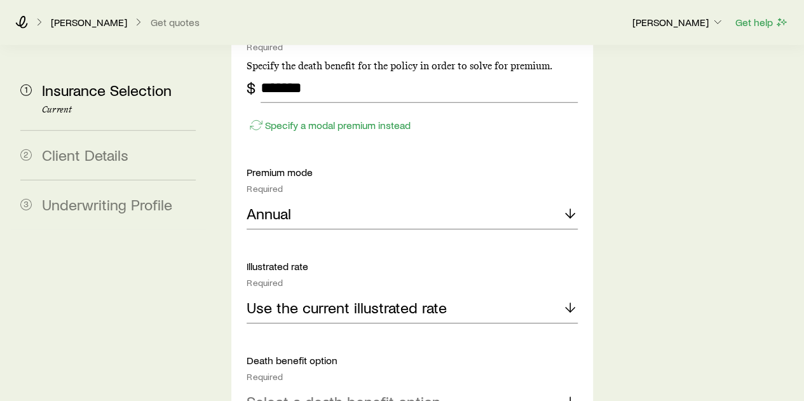
scroll to position [2034, 0]
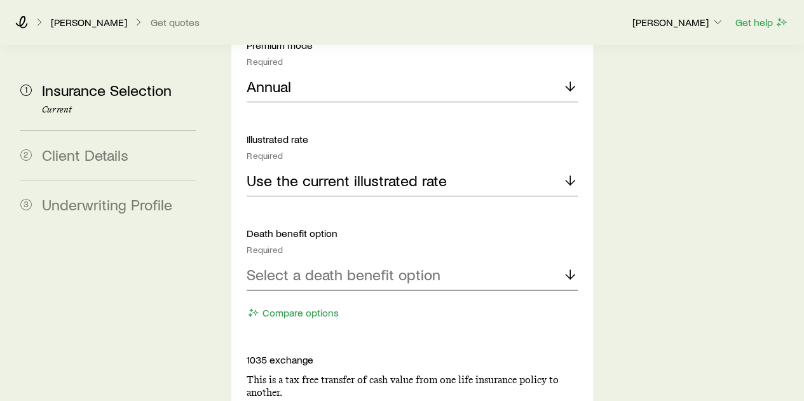
click at [362, 266] on p "Select a death benefit option" at bounding box center [344, 275] width 194 height 18
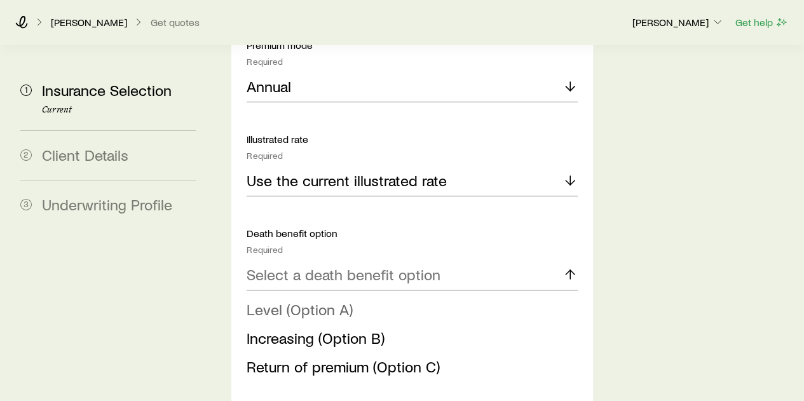
click at [309, 300] on span "Level (Option A)" at bounding box center [300, 309] width 106 height 18
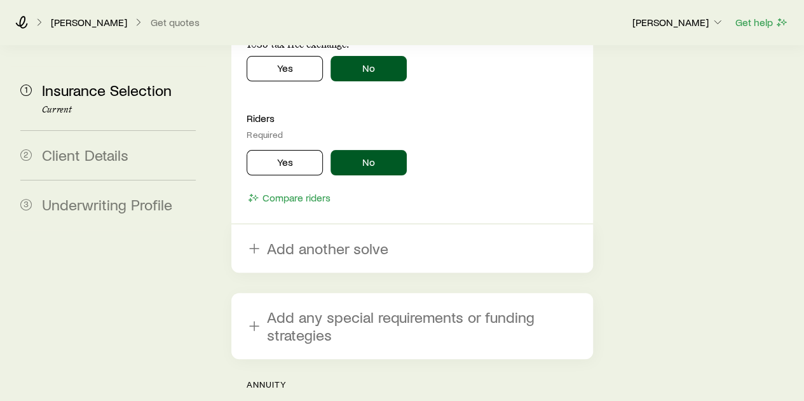
scroll to position [2648, 0]
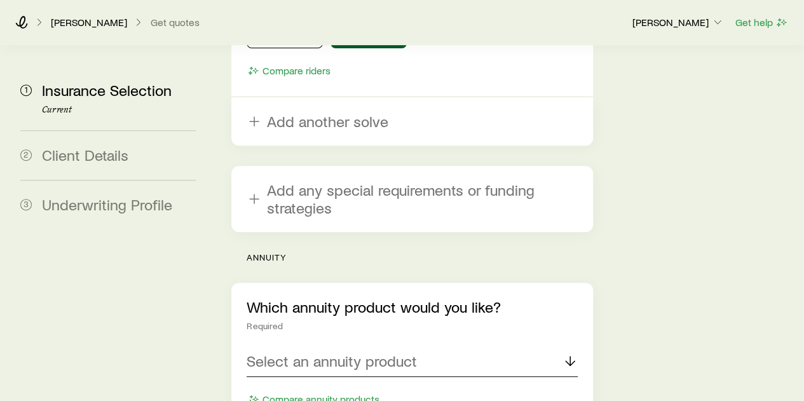
click at [372, 352] on p "Select an annuity product" at bounding box center [332, 361] width 170 height 18
click at [353, 386] on span "Multi-year guaranteed annuity" at bounding box center [344, 395] width 195 height 18
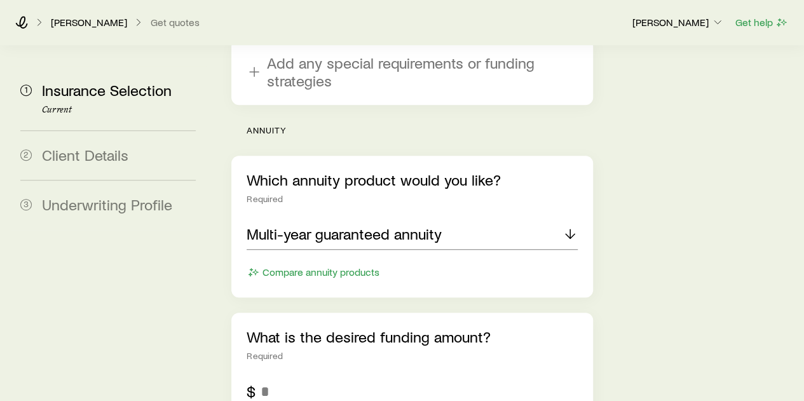
scroll to position [2839, 0]
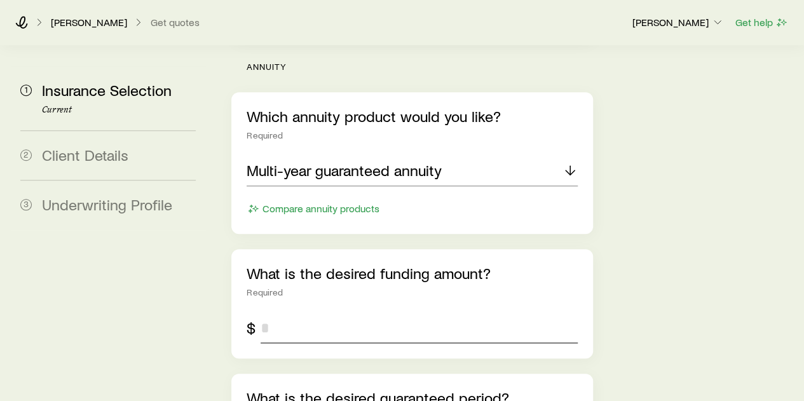
click at [299, 313] on input "tel" at bounding box center [419, 328] width 316 height 31
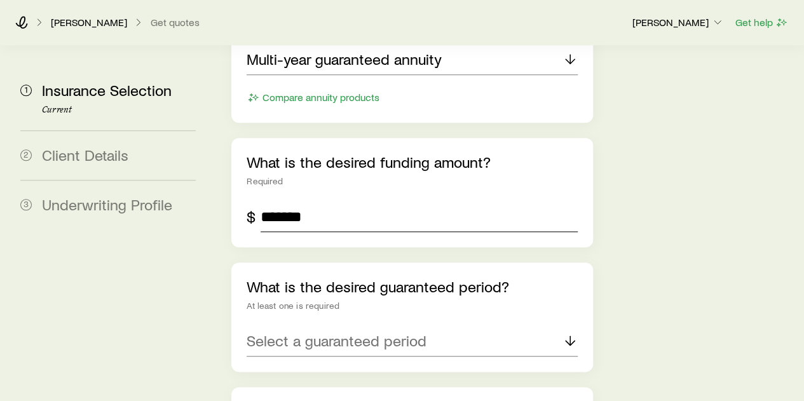
scroll to position [2966, 0]
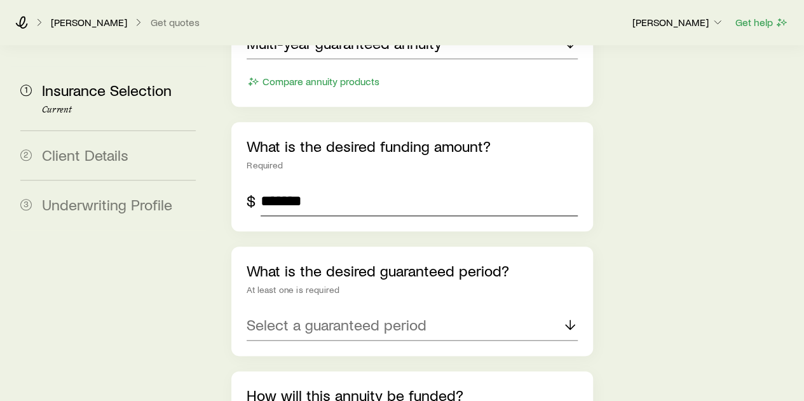
type input "*******"
click at [412, 316] on p "Select a guaranteed period" at bounding box center [337, 325] width 180 height 18
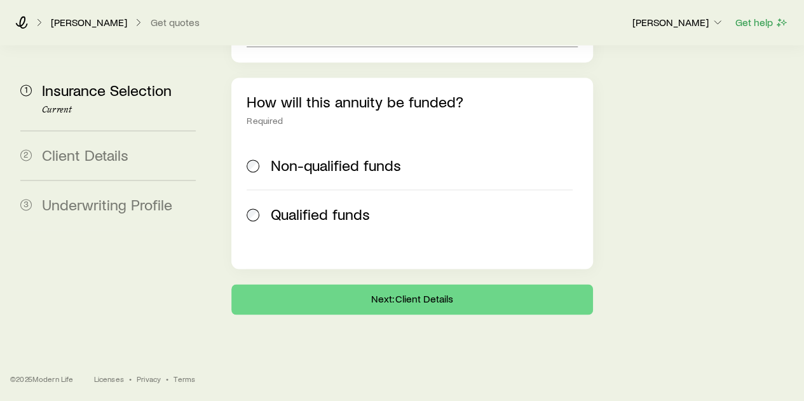
scroll to position [3167, 0]
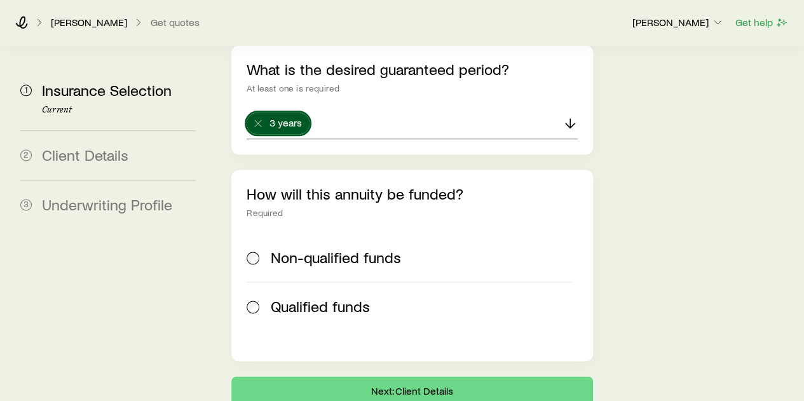
click at [253, 233] on div "Non-qualified funds Qualified funds" at bounding box center [412, 281] width 330 height 97
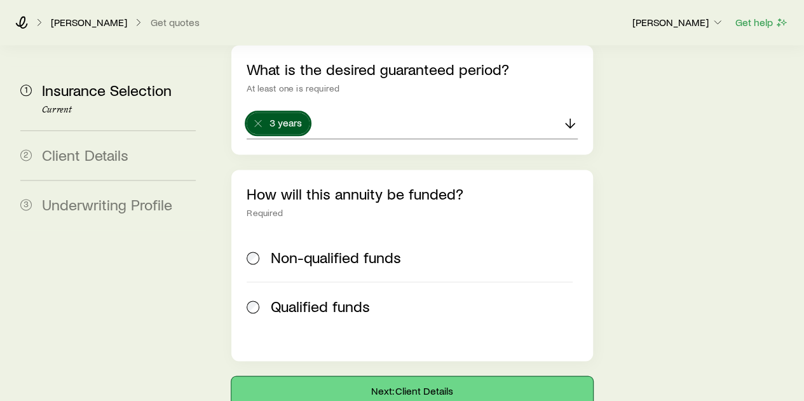
click at [430, 376] on button "Next: Client Details" at bounding box center [411, 391] width 361 height 31
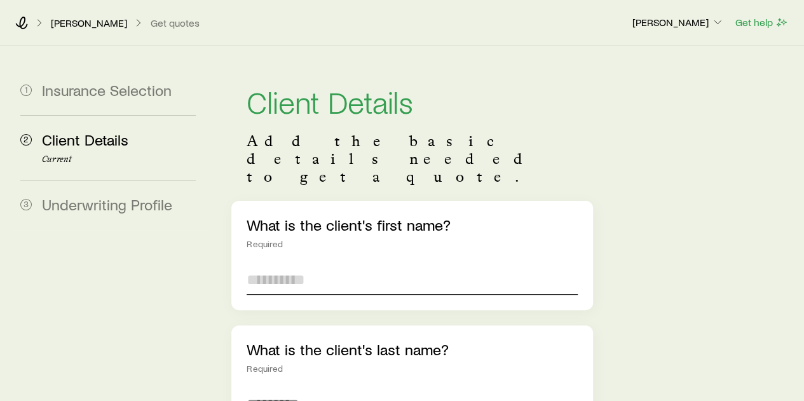
click at [324, 264] on input "text" at bounding box center [412, 279] width 330 height 31
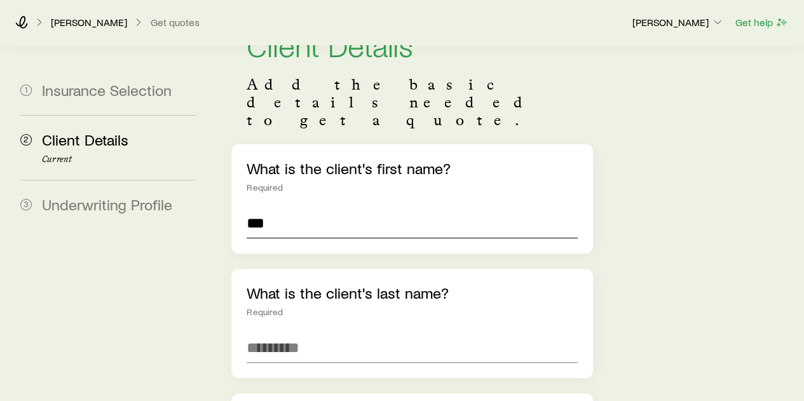
scroll to position [127, 0]
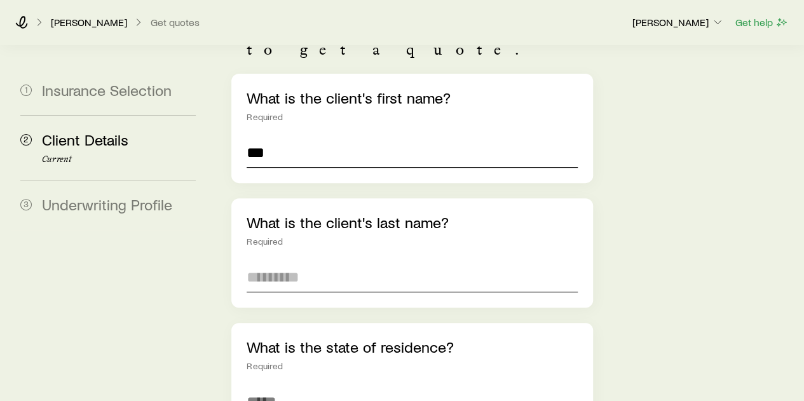
type input "***"
click at [278, 262] on input "text" at bounding box center [412, 277] width 330 height 31
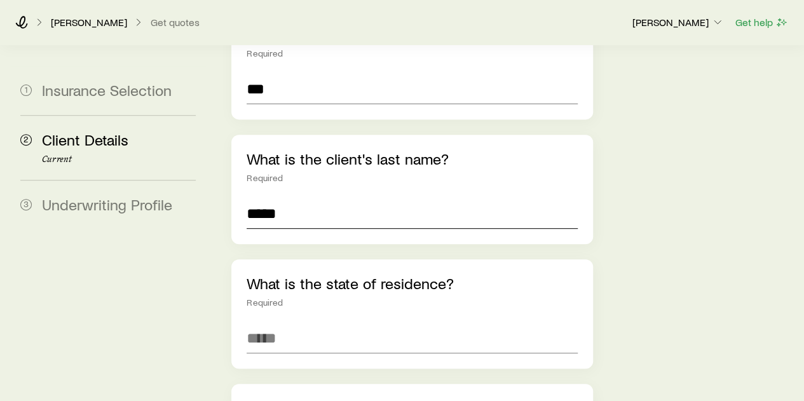
scroll to position [254, 0]
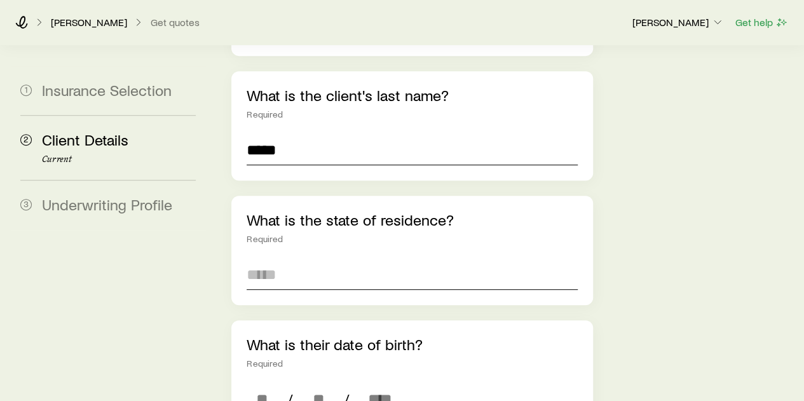
type input "*****"
click at [288, 259] on input at bounding box center [412, 274] width 330 height 31
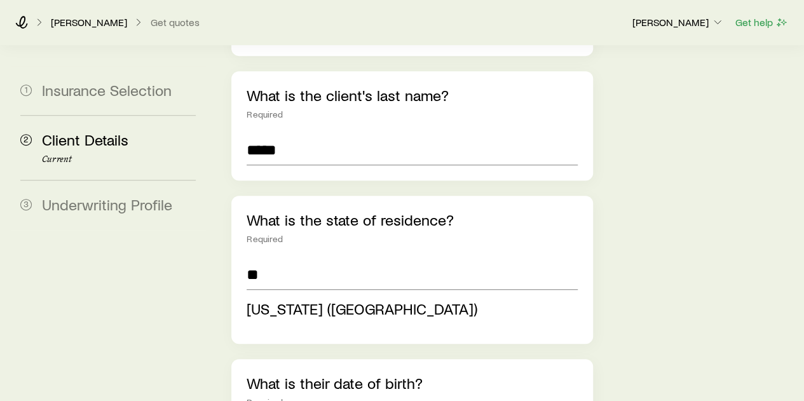
click at [330, 299] on span "North Carolina (NC)" at bounding box center [362, 308] width 231 height 18
type input "**********"
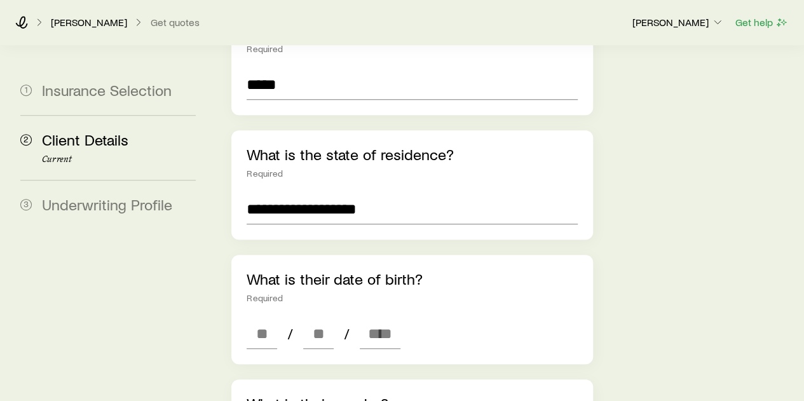
scroll to position [445, 0]
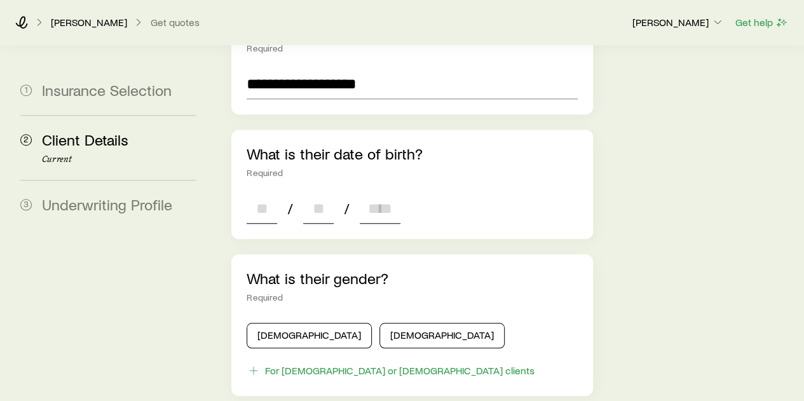
click at [270, 193] on input at bounding box center [262, 208] width 31 height 31
type input "*"
click at [320, 193] on input at bounding box center [318, 208] width 31 height 31
type input "*"
click at [365, 193] on input at bounding box center [380, 208] width 41 height 31
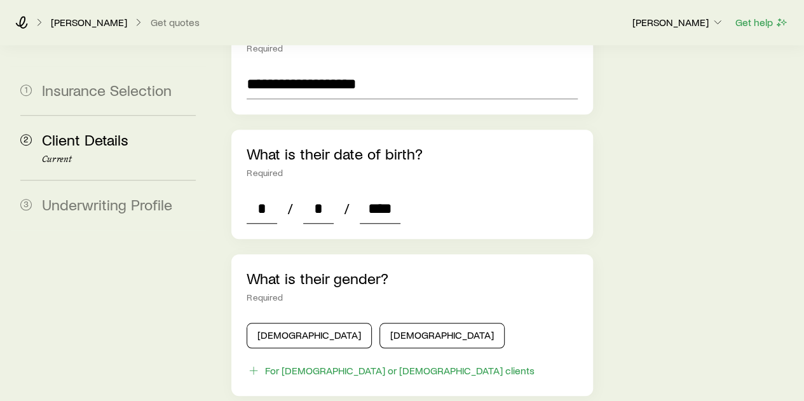
scroll to position [508, 0]
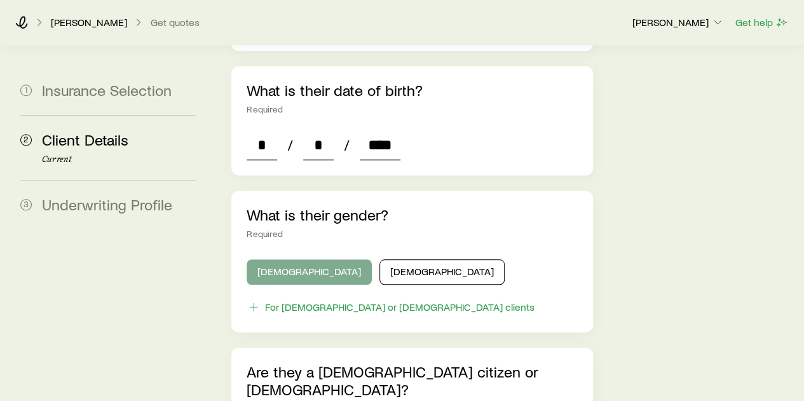
type input "****"
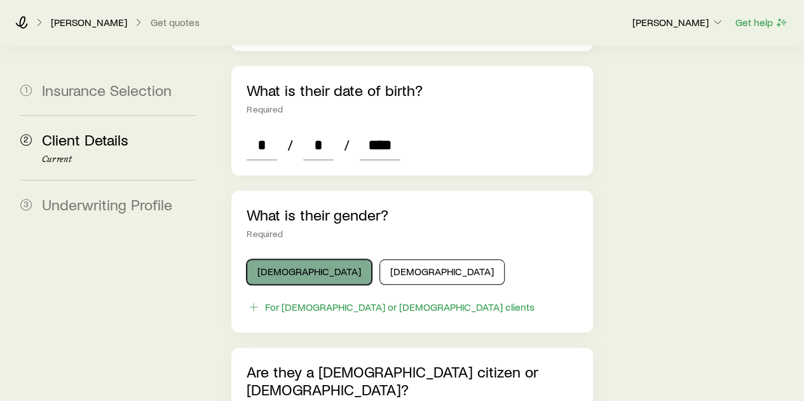
click at [294, 259] on button "Male" at bounding box center [309, 271] width 125 height 25
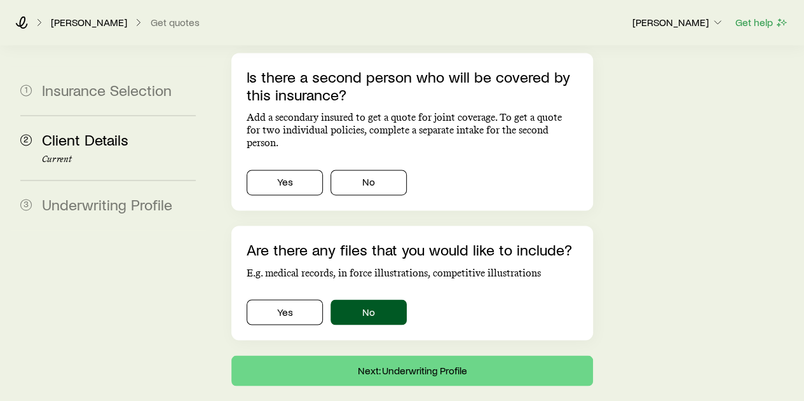
scroll to position [935, 0]
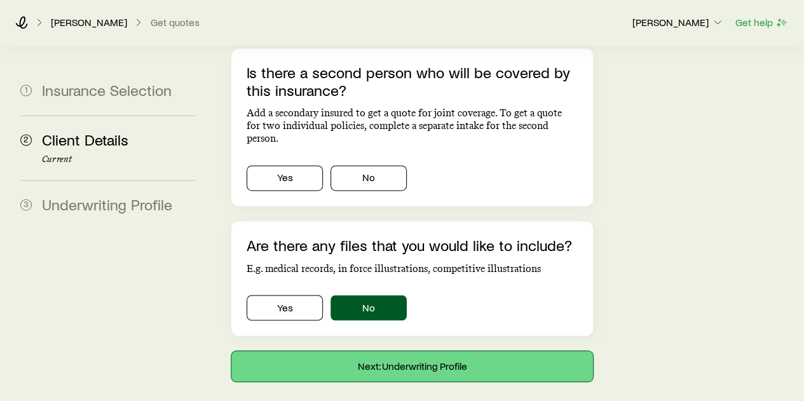
click at [412, 351] on button "Next: Underwriting Profile" at bounding box center [411, 366] width 361 height 31
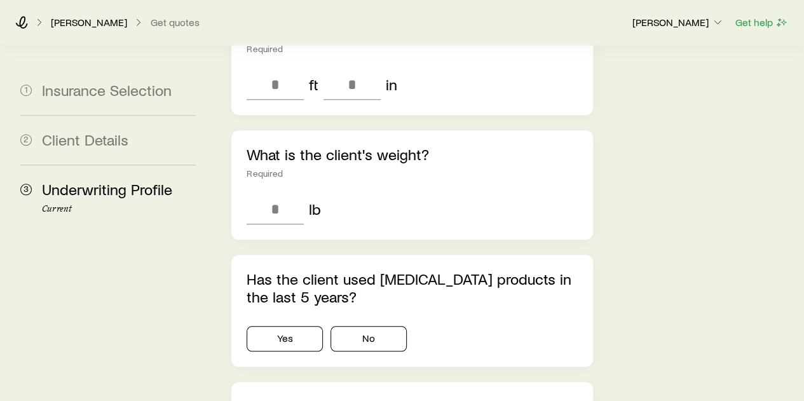
scroll to position [572, 0]
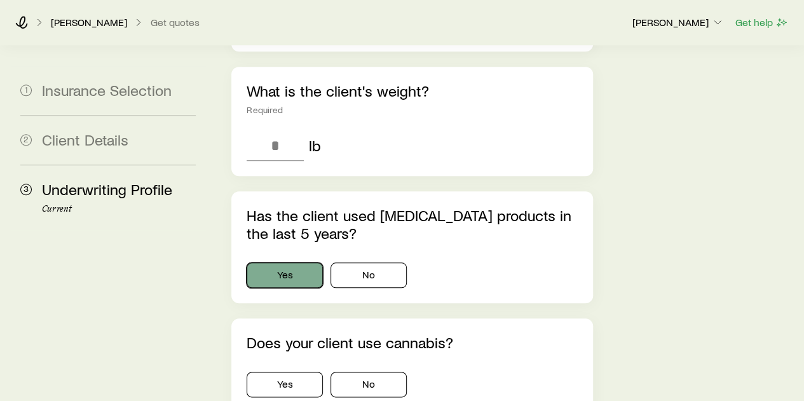
click at [273, 262] on button "Yes" at bounding box center [285, 274] width 76 height 25
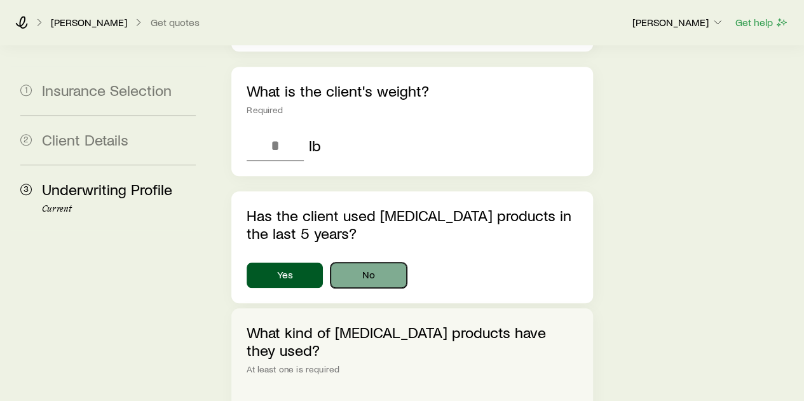
click at [364, 262] on button "No" at bounding box center [368, 274] width 76 height 25
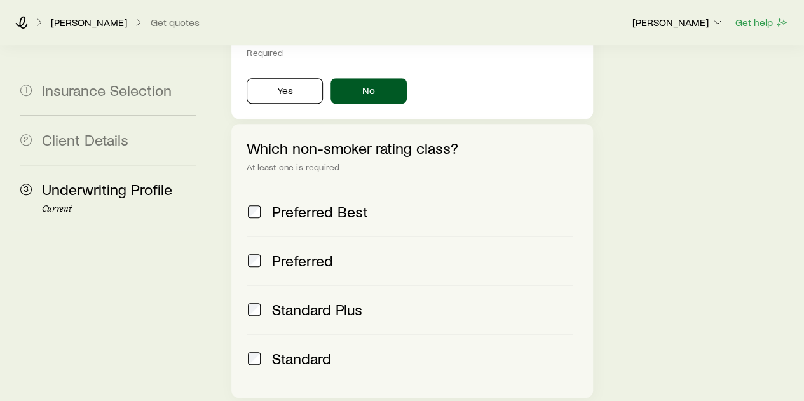
scroll to position [596, 0]
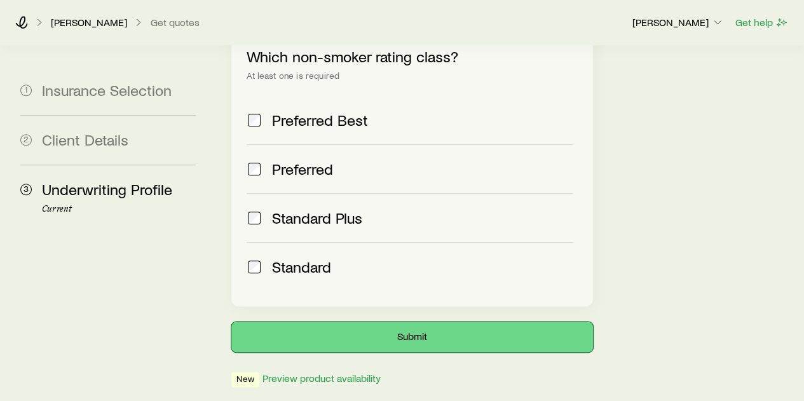
click at [421, 322] on button "Submit" at bounding box center [411, 337] width 361 height 31
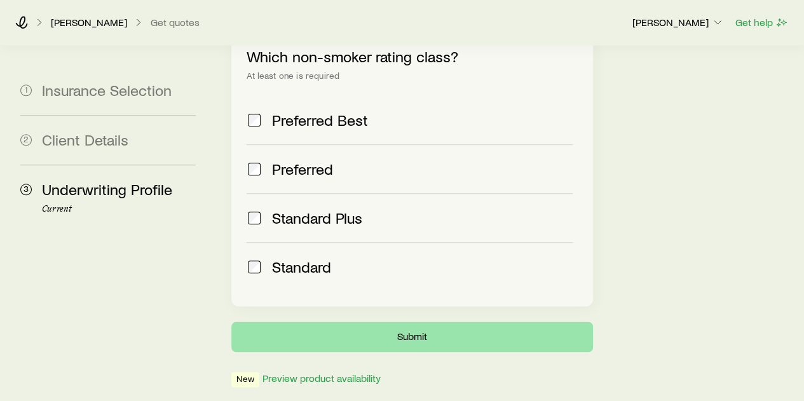
scroll to position [0, 0]
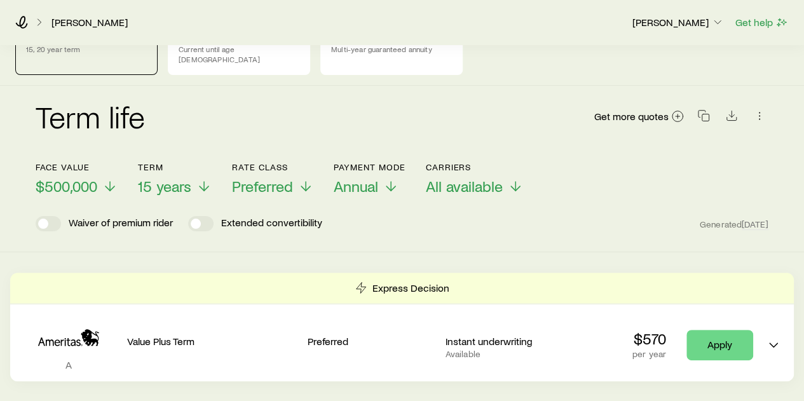
scroll to position [64, 0]
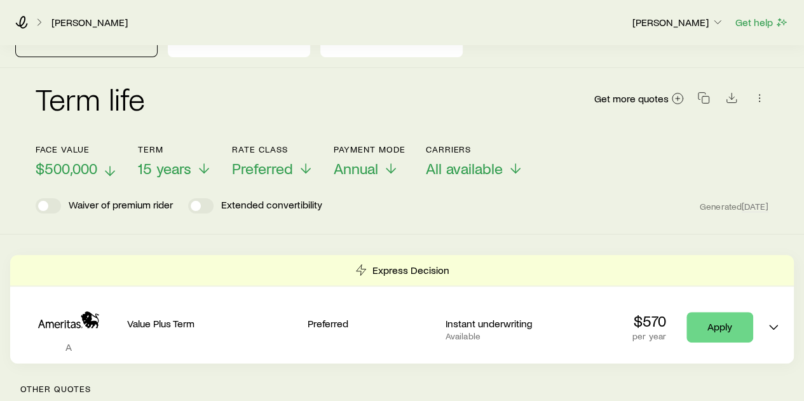
click at [111, 163] on icon at bounding box center [109, 170] width 15 height 15
click at [191, 97] on div "Term life Get more quotes" at bounding box center [402, 106] width 733 height 46
click at [203, 171] on polyline at bounding box center [204, 173] width 9 height 4
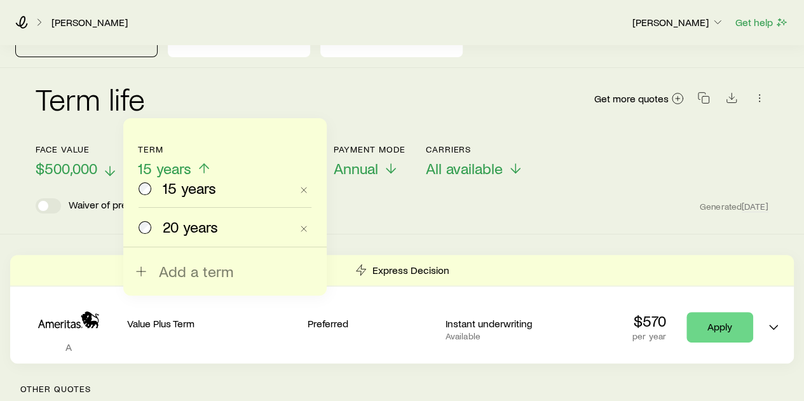
click at [214, 102] on div "Term life Get more quotes" at bounding box center [402, 106] width 733 height 46
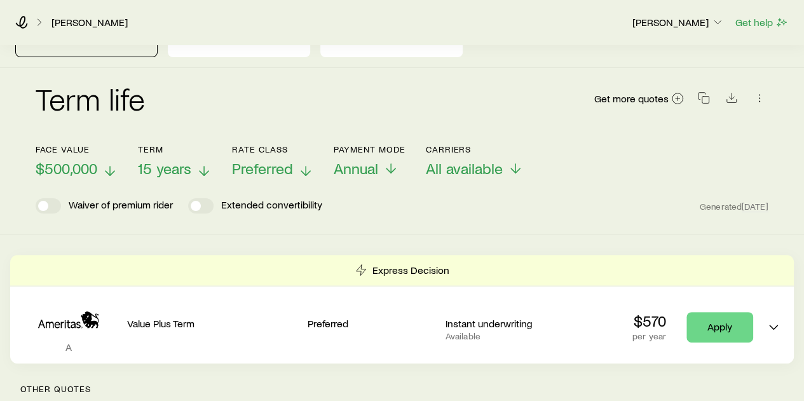
click at [308, 163] on icon at bounding box center [305, 170] width 15 height 15
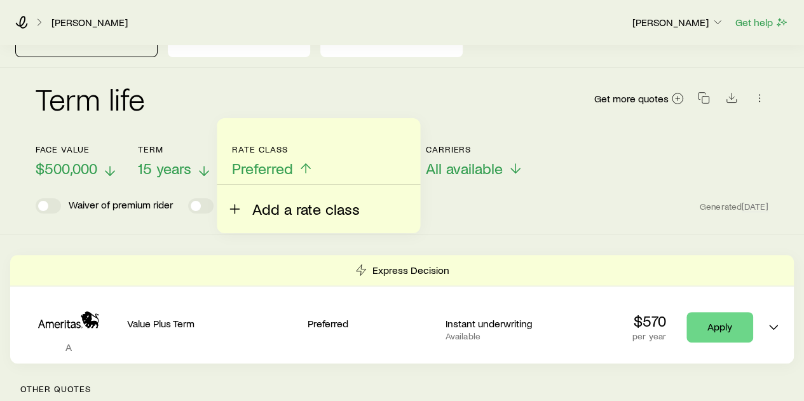
click at [277, 208] on span "Add a rate class" at bounding box center [305, 209] width 107 height 18
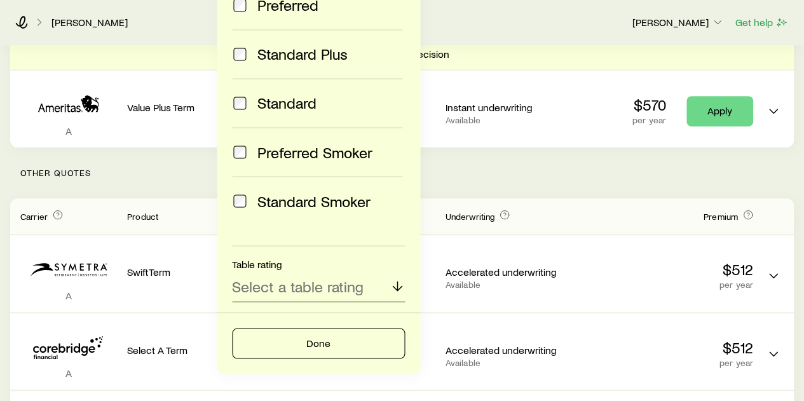
scroll to position [318, 0]
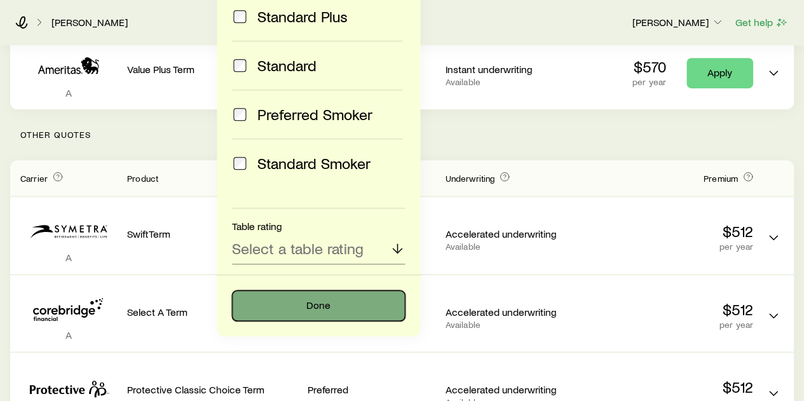
click at [320, 307] on button "Done" at bounding box center [318, 305] width 173 height 31
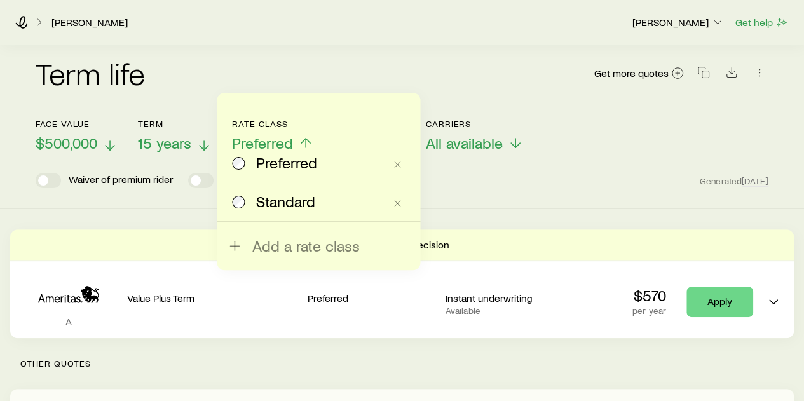
scroll to position [64, 0]
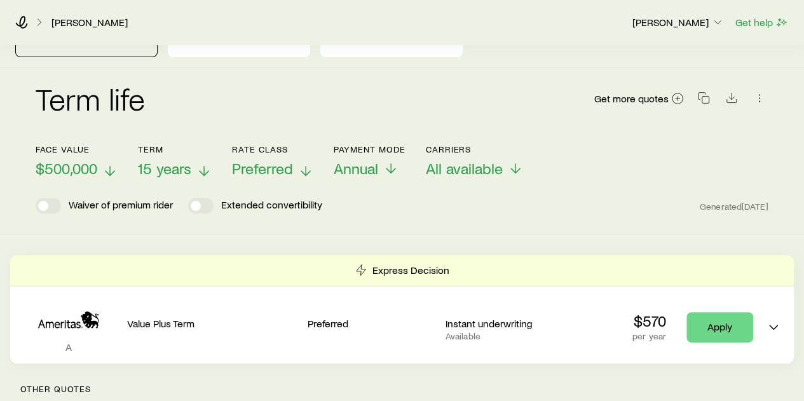
click at [479, 217] on div "Term life Get more quotes Face value $500,000 Term 15 years Rate Class Preferre…" at bounding box center [402, 151] width 804 height 166
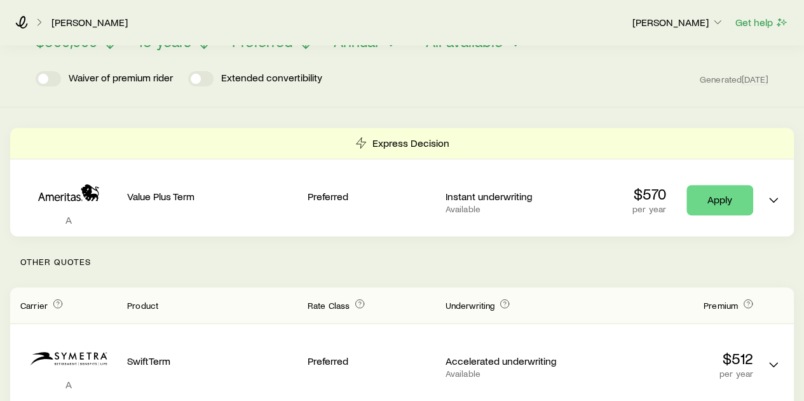
scroll to position [191, 0]
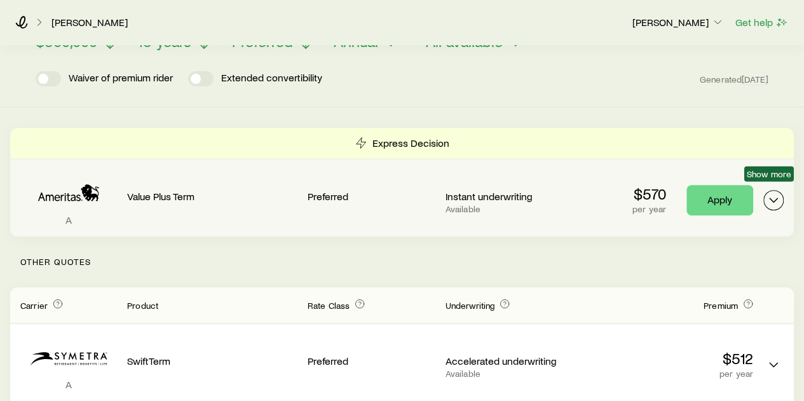
click at [775, 193] on icon "Term quotes" at bounding box center [773, 200] width 15 height 15
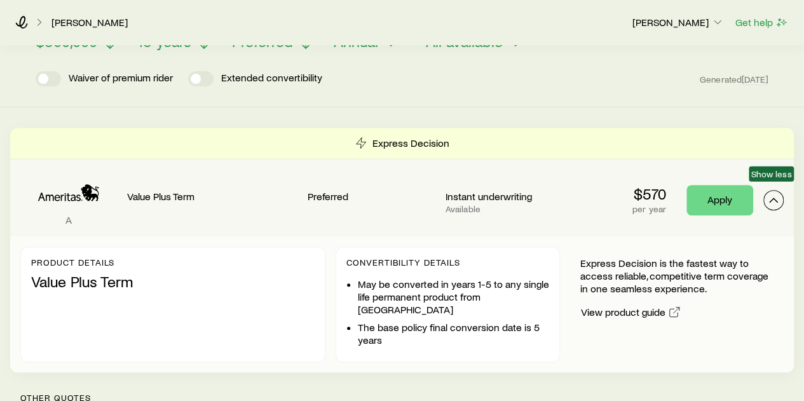
click at [773, 193] on icon "Term quotes" at bounding box center [773, 200] width 15 height 15
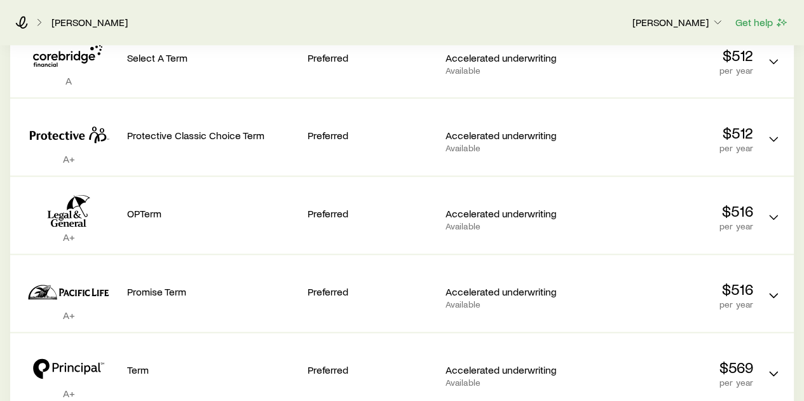
scroll to position [635, 0]
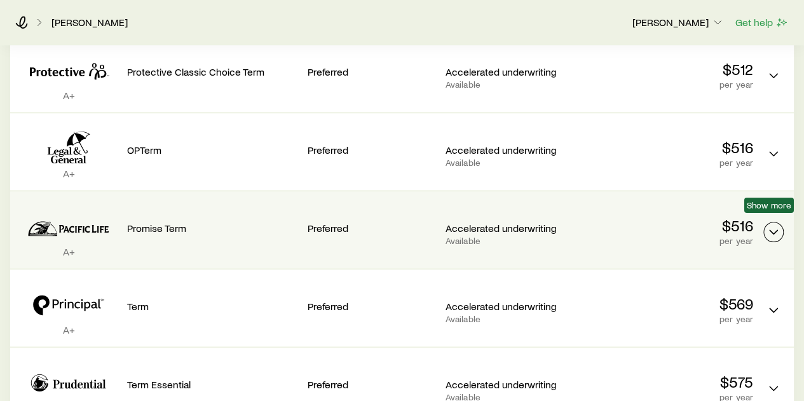
click at [778, 224] on icon "Term quotes" at bounding box center [773, 231] width 15 height 15
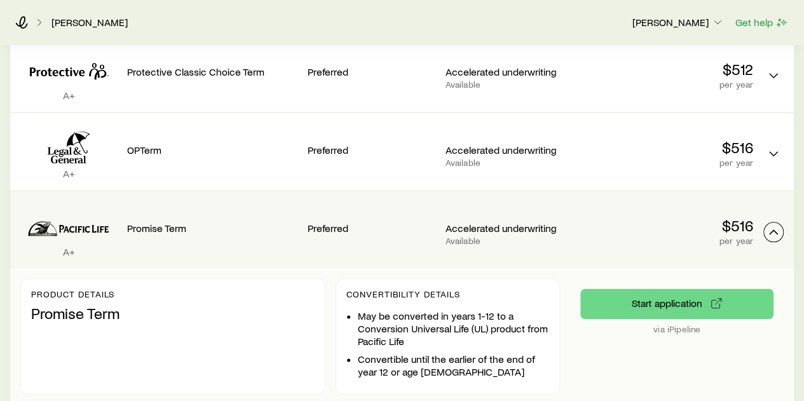
scroll to position [572, 0]
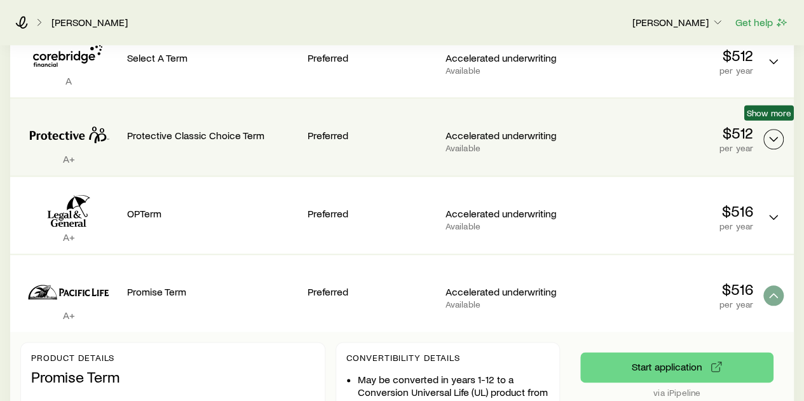
click at [773, 132] on icon "Term quotes" at bounding box center [773, 139] width 15 height 15
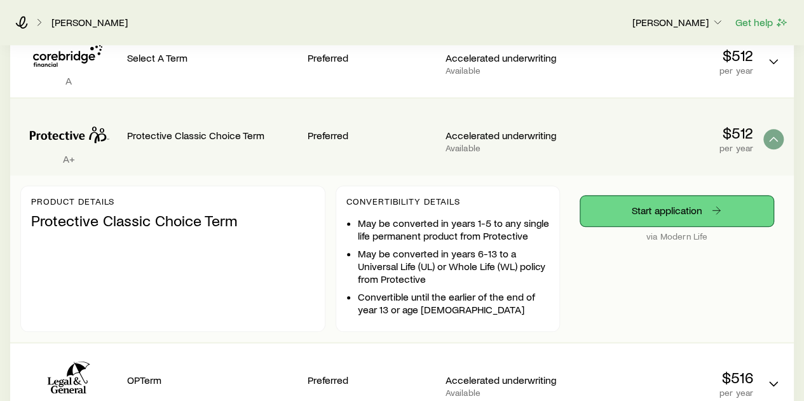
click at [680, 196] on link "Start application" at bounding box center [676, 211] width 193 height 31
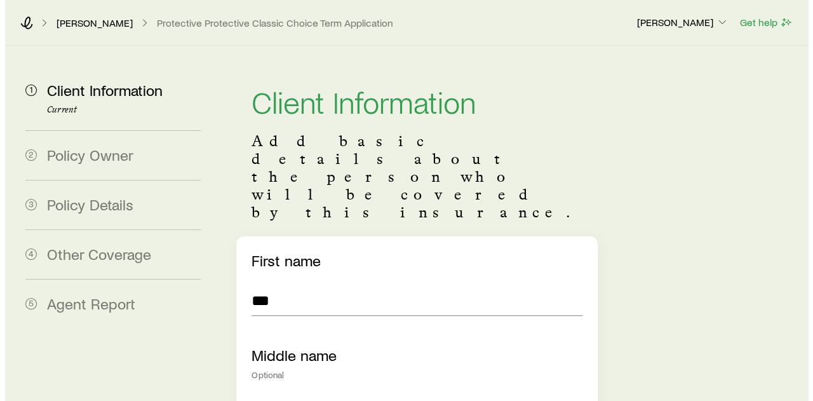
scroll to position [20366, 0]
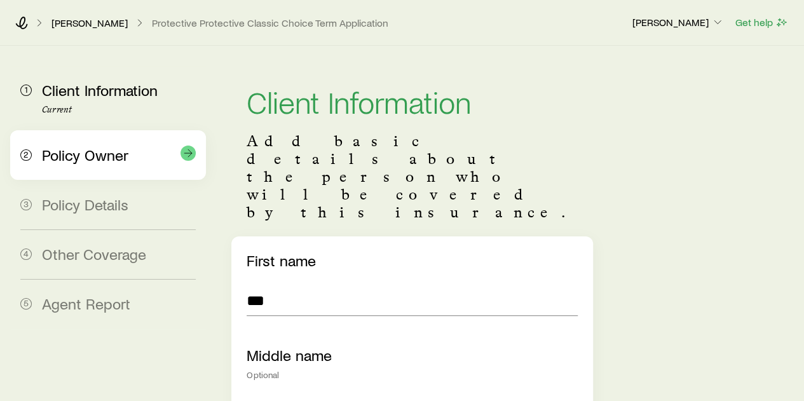
click at [69, 160] on span "Policy Owner" at bounding box center [85, 155] width 86 height 18
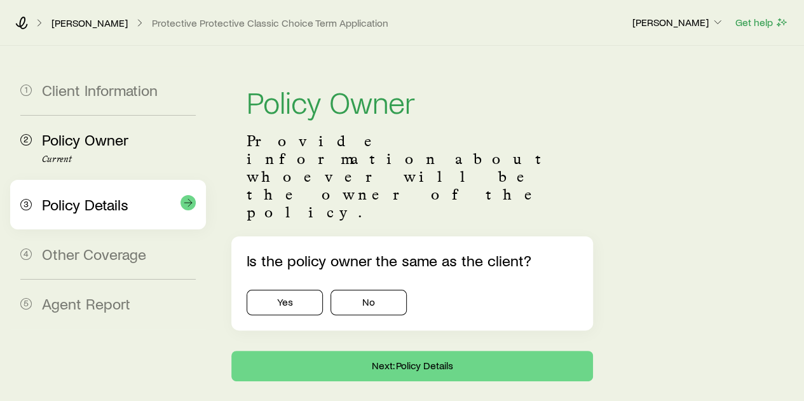
click at [74, 198] on span "Policy Details" at bounding box center [85, 204] width 86 height 18
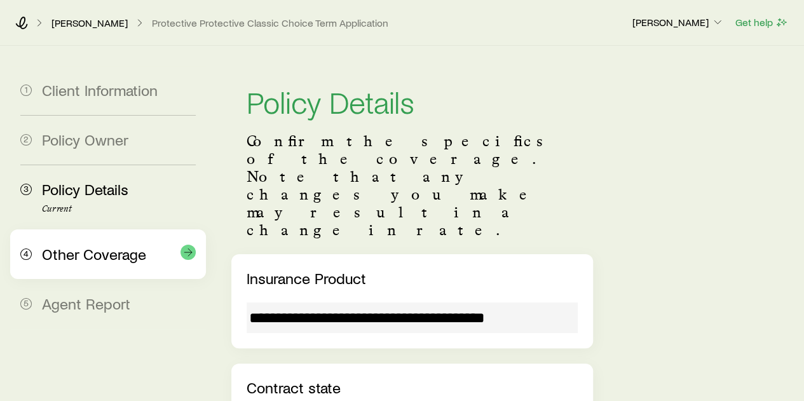
click at [99, 255] on span "Other Coverage" at bounding box center [94, 254] width 104 height 18
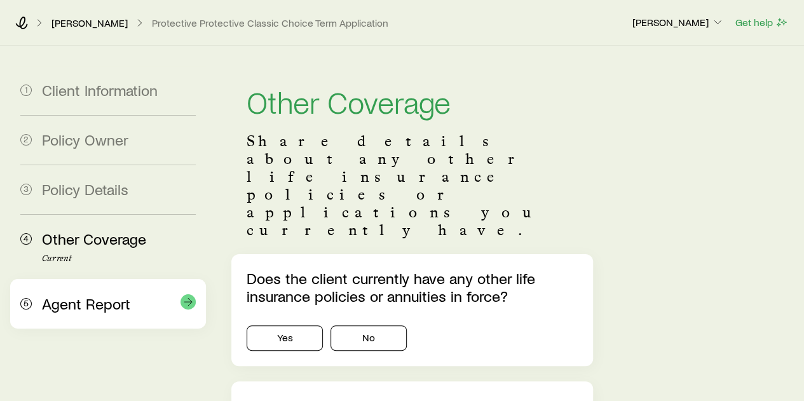
click at [105, 306] on span "Agent Report" at bounding box center [86, 303] width 88 height 18
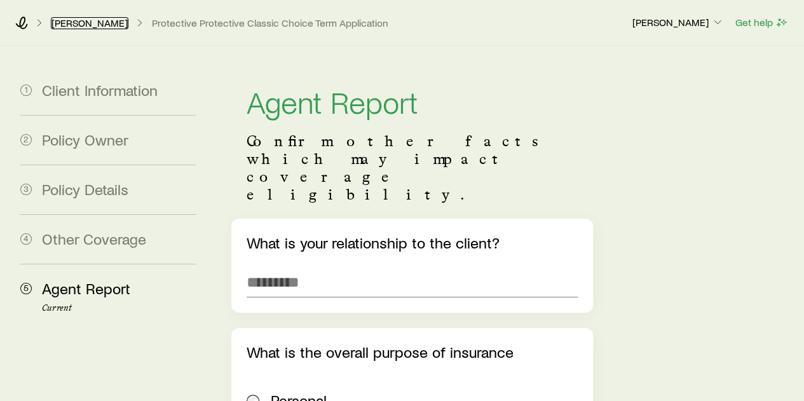
click at [73, 22] on link "[PERSON_NAME]" at bounding box center [90, 23] width 78 height 12
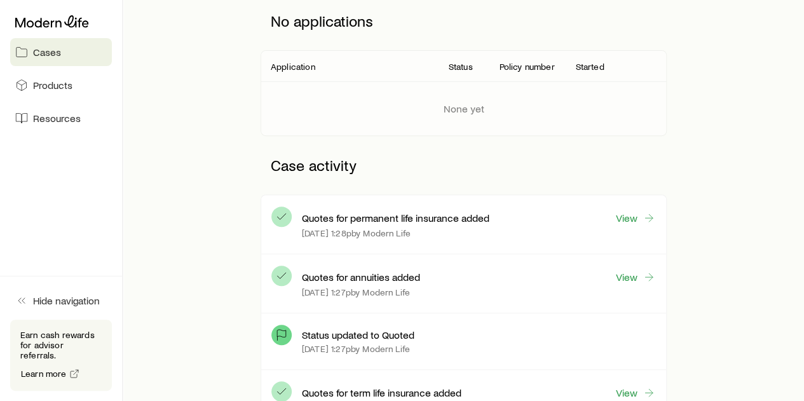
scroll to position [191, 0]
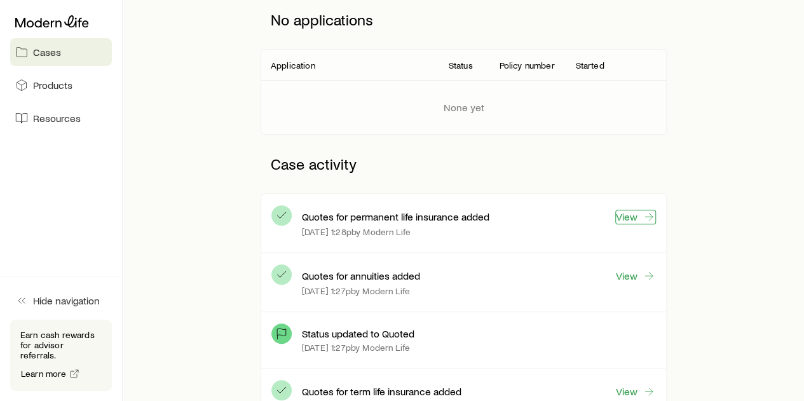
click at [632, 215] on link "View" at bounding box center [635, 217] width 41 height 15
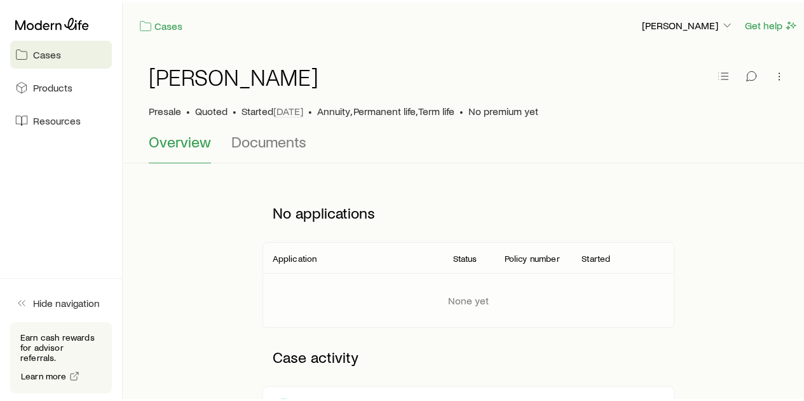
scroll to position [20366, 0]
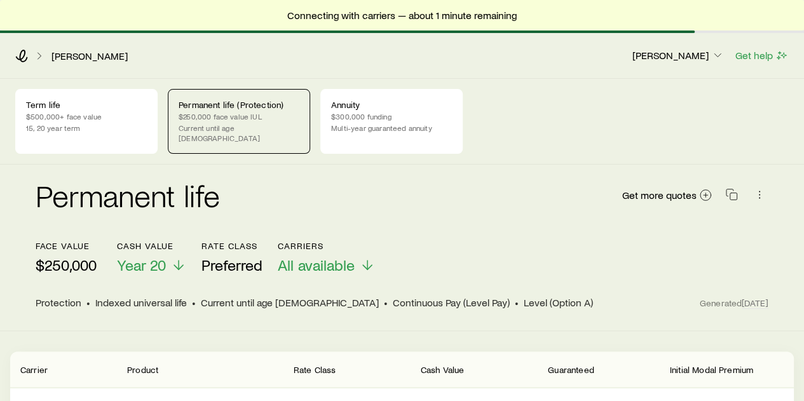
click at [247, 125] on p "Current until age 85" at bounding box center [239, 133] width 121 height 20
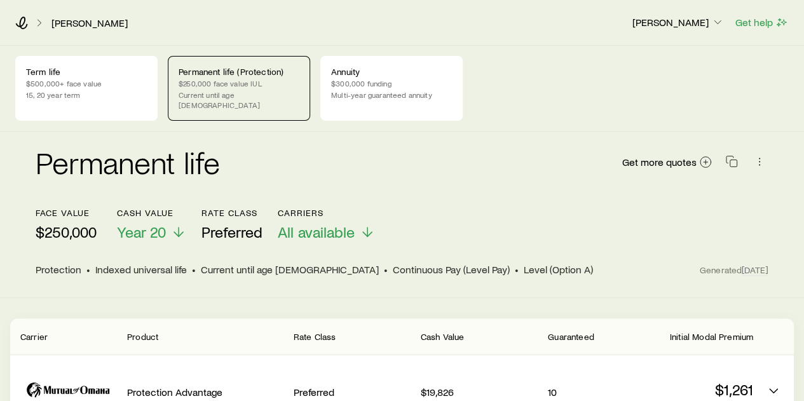
click at [245, 86] on p "$250,000 face value IUL" at bounding box center [239, 83] width 121 height 10
click at [238, 77] on div "Permanent life (Protection) $250,000 face value IUL Current until age 85" at bounding box center [239, 88] width 142 height 65
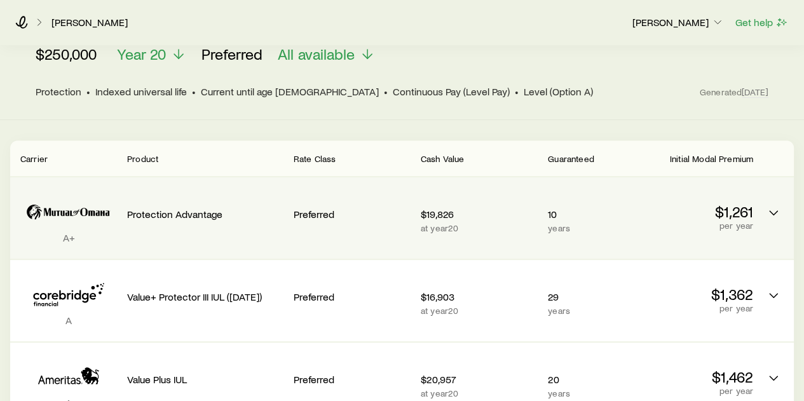
scroll to position [191, 0]
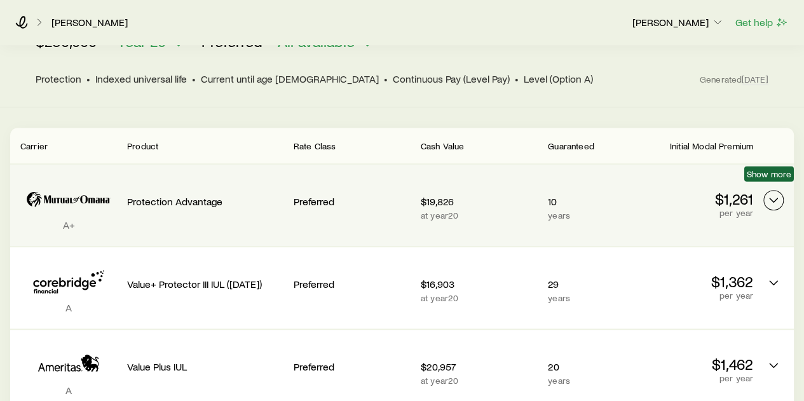
click at [775, 193] on icon "Permanent quotes" at bounding box center [773, 200] width 15 height 15
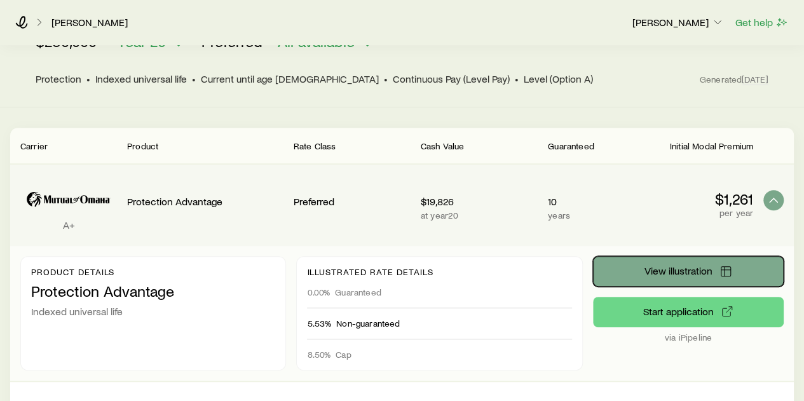
click at [669, 266] on span "View illustration" at bounding box center [678, 271] width 68 height 10
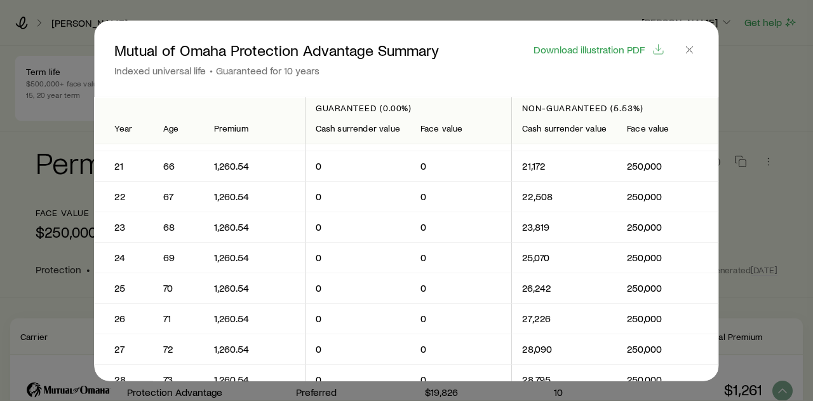
scroll to position [635, 0]
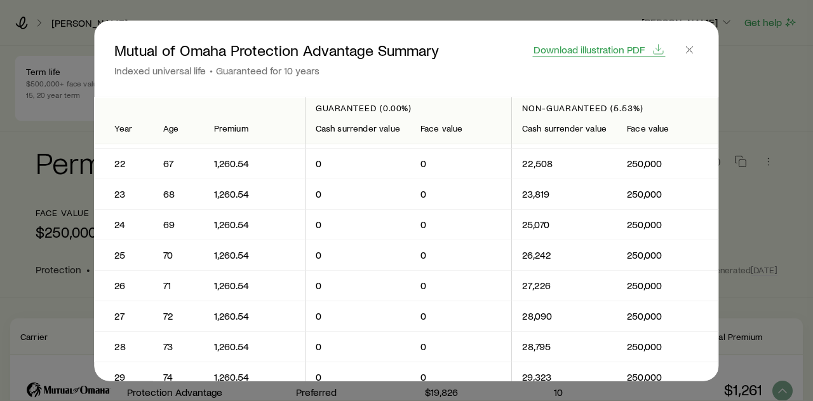
click at [595, 48] on span "Download illustration PDF" at bounding box center [589, 49] width 111 height 10
click at [688, 50] on icon "button" at bounding box center [690, 49] width 13 height 13
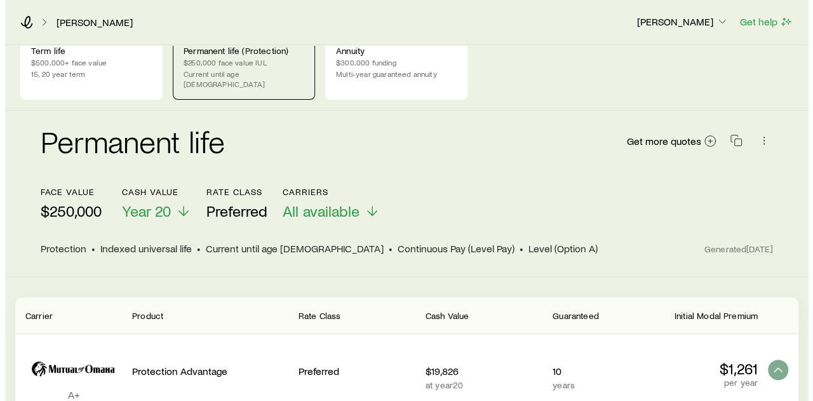
scroll to position [0, 0]
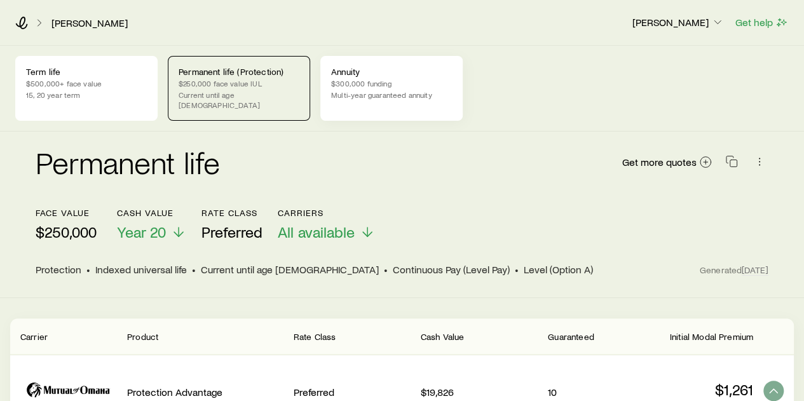
click at [371, 85] on p "$300,000 funding" at bounding box center [391, 83] width 121 height 10
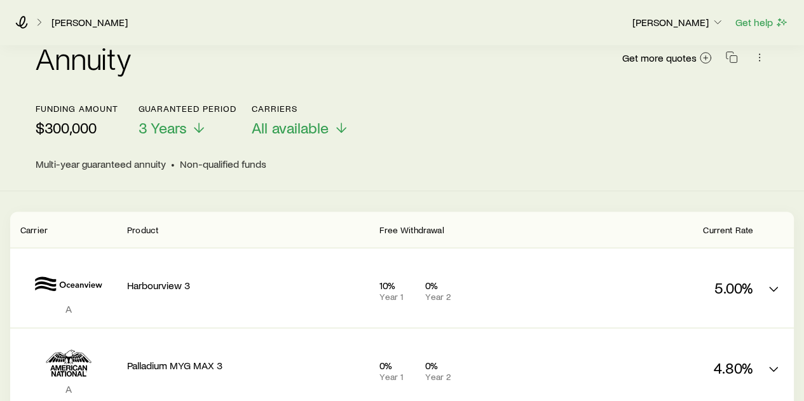
scroll to position [127, 0]
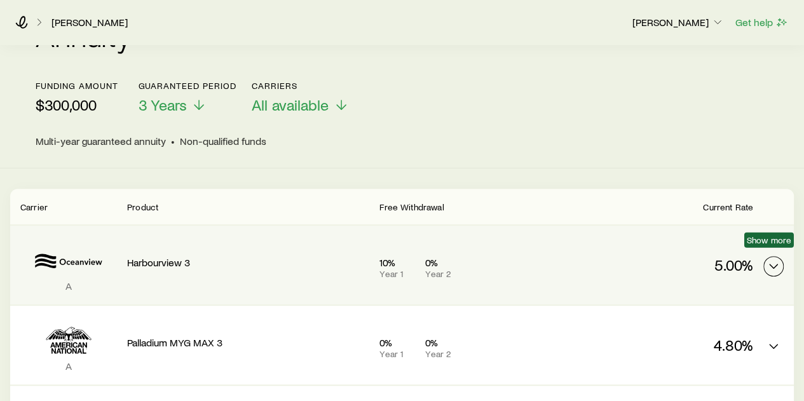
click at [775, 264] on polyline "MYGA quotes" at bounding box center [774, 266] width 8 height 4
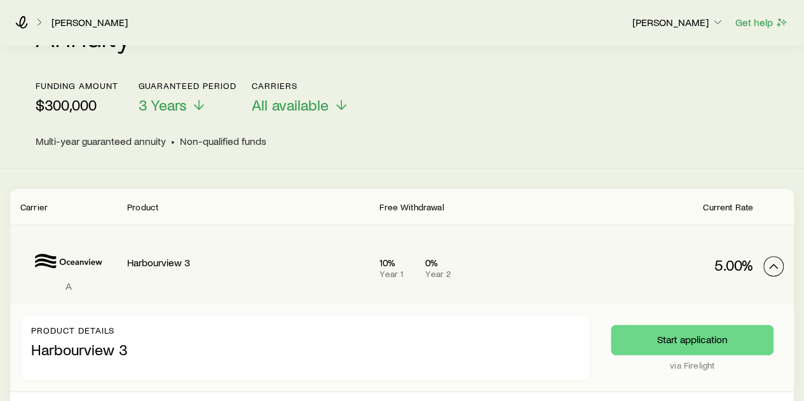
scroll to position [0, 0]
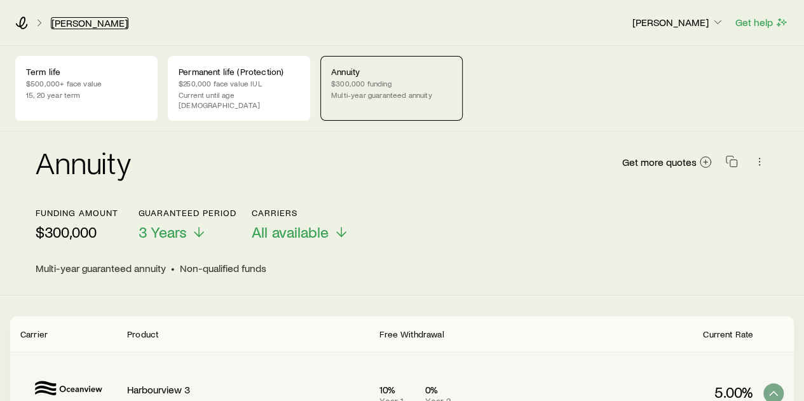
click at [82, 20] on link "[PERSON_NAME]" at bounding box center [90, 23] width 78 height 12
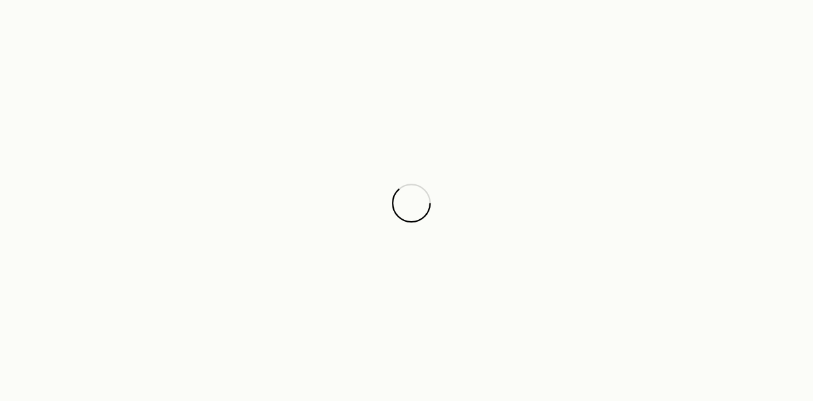
scroll to position [20366, 0]
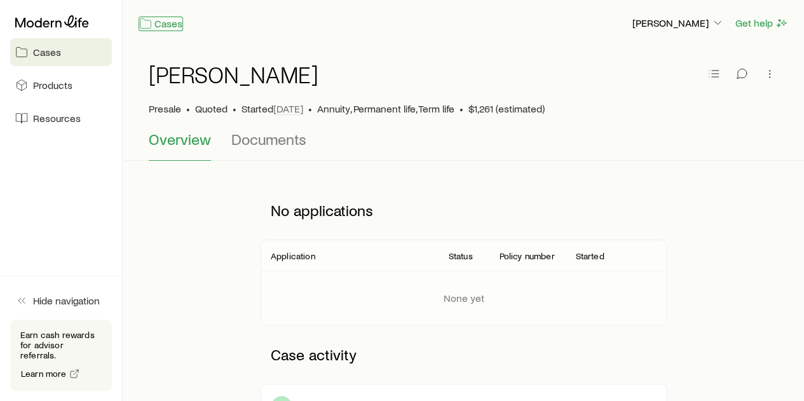
click at [171, 24] on link "Cases" at bounding box center [161, 24] width 44 height 15
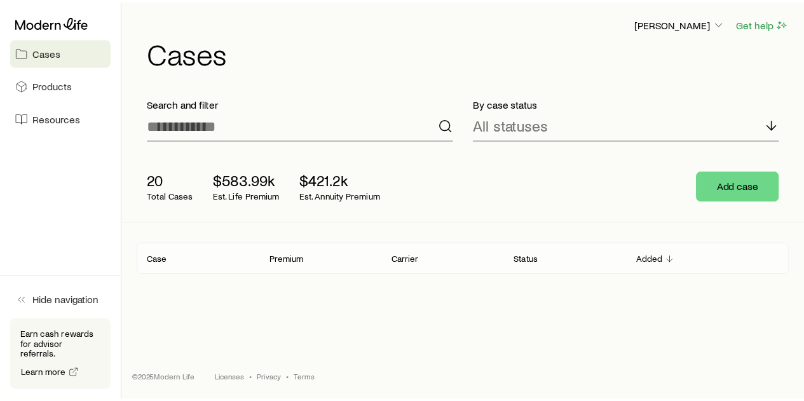
scroll to position [20366, 0]
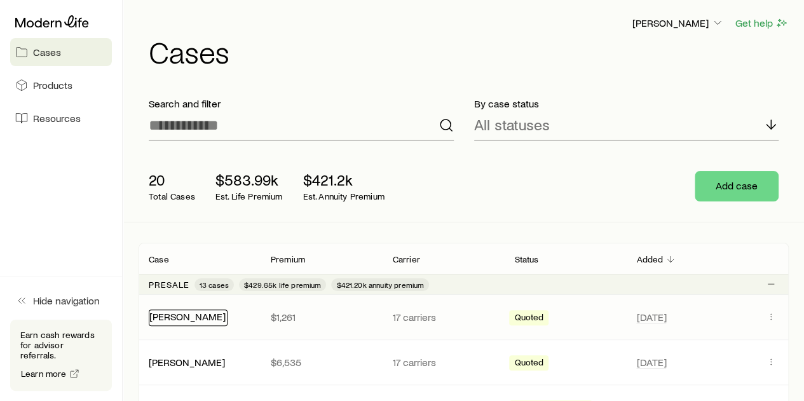
click at [166, 316] on link "[PERSON_NAME]" at bounding box center [187, 316] width 76 height 12
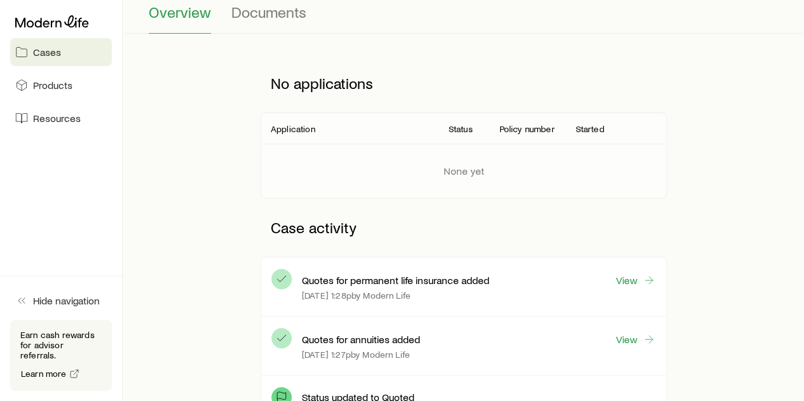
scroll to position [191, 0]
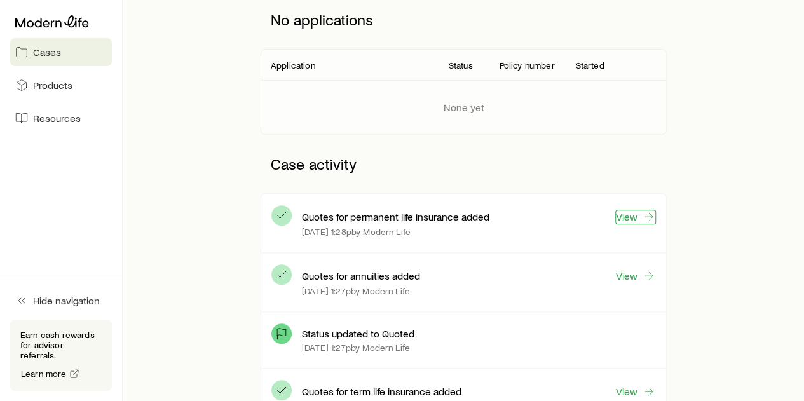
click at [633, 214] on link "View" at bounding box center [635, 217] width 41 height 15
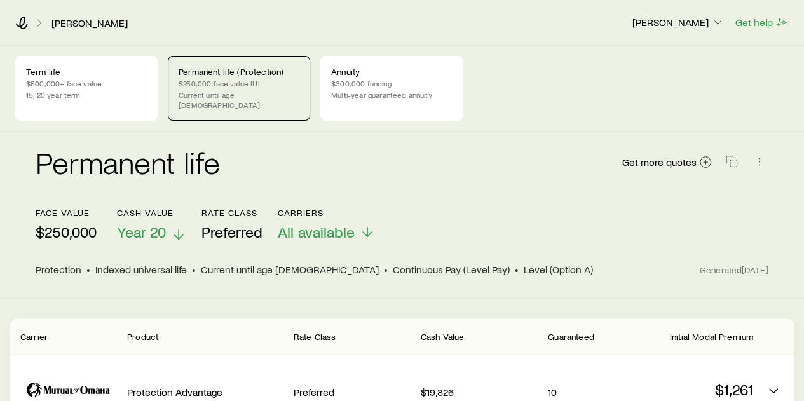
click at [180, 227] on icon at bounding box center [178, 234] width 15 height 15
click at [85, 27] on link "[PERSON_NAME]" at bounding box center [90, 23] width 78 height 12
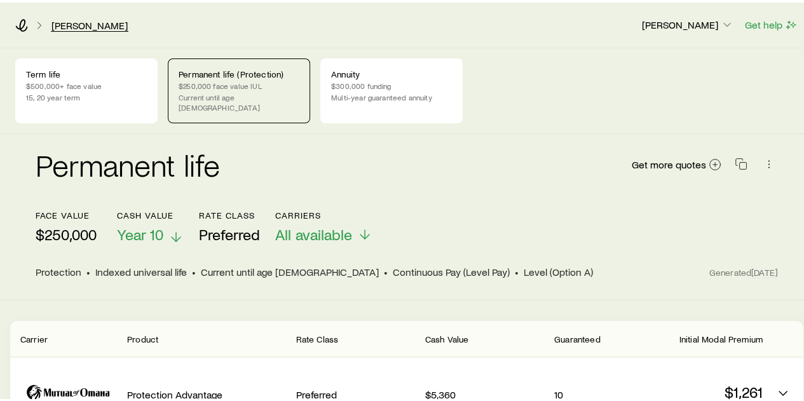
scroll to position [20366, 0]
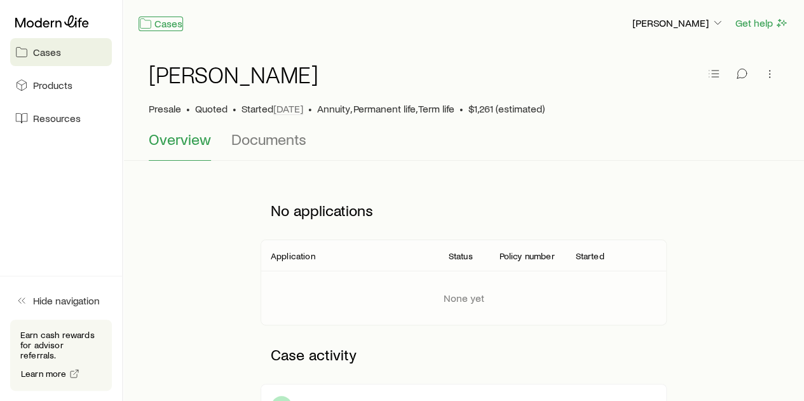
click at [163, 17] on link "Cases" at bounding box center [161, 24] width 44 height 15
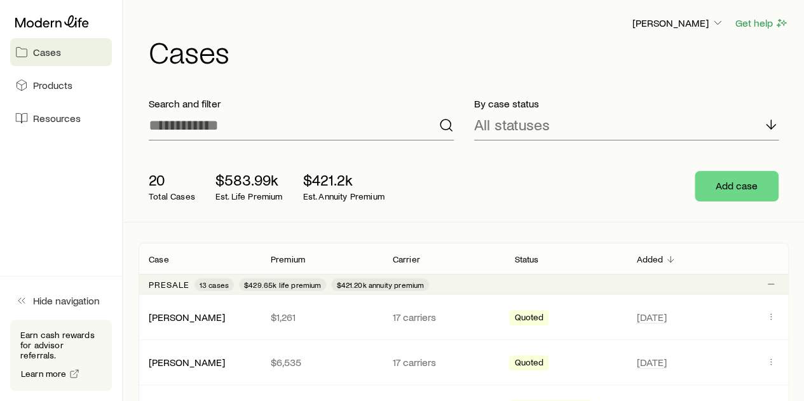
click at [41, 53] on span "Cases" at bounding box center [47, 52] width 28 height 13
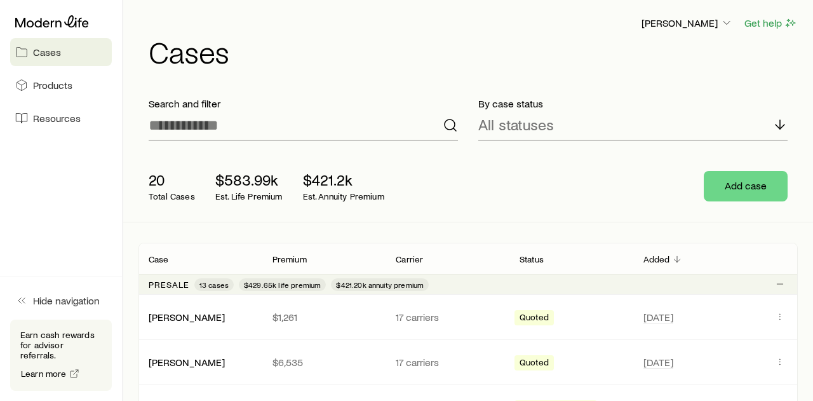
scroll to position [20366, 0]
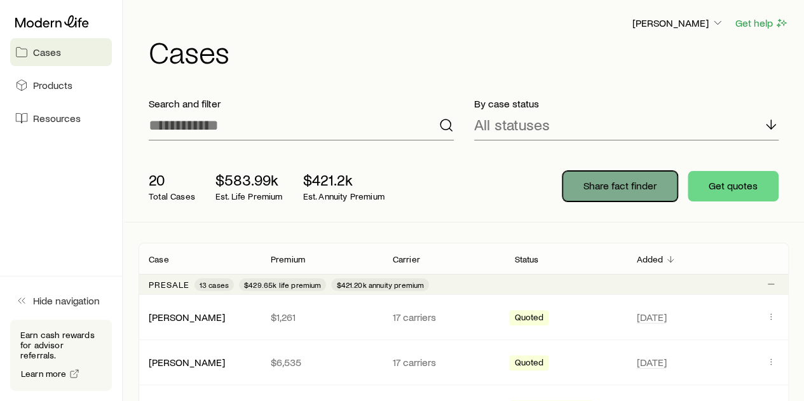
click at [610, 185] on p "Share fact finder" at bounding box center [619, 185] width 73 height 13
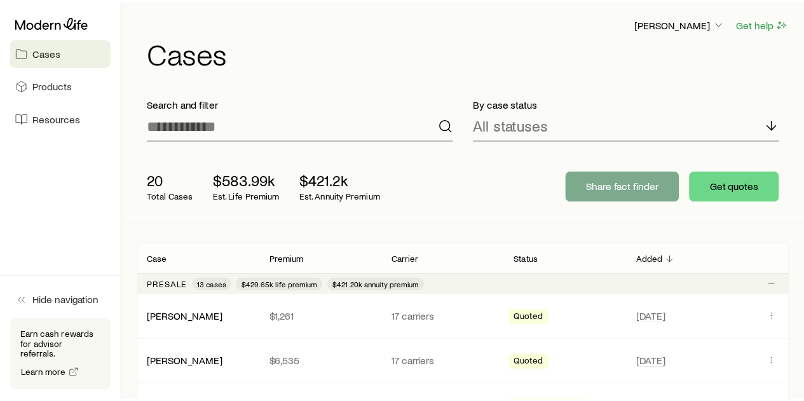
scroll to position [20023, 0]
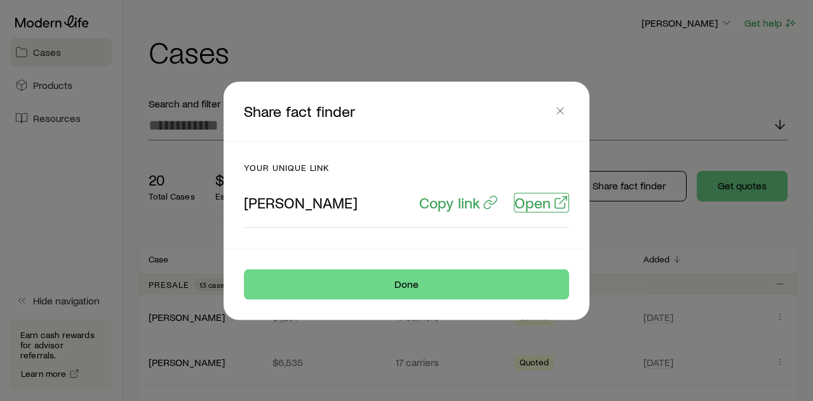
click at [544, 206] on p "Open" at bounding box center [533, 202] width 36 height 18
click at [558, 109] on icon "button" at bounding box center [560, 110] width 13 height 13
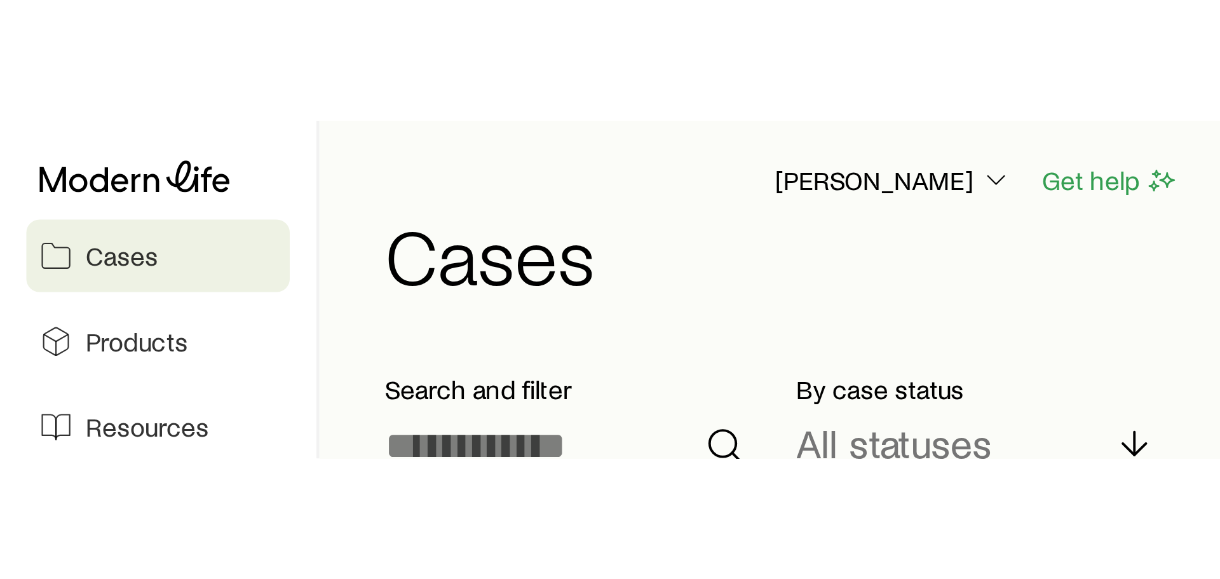
scroll to position [17102, 0]
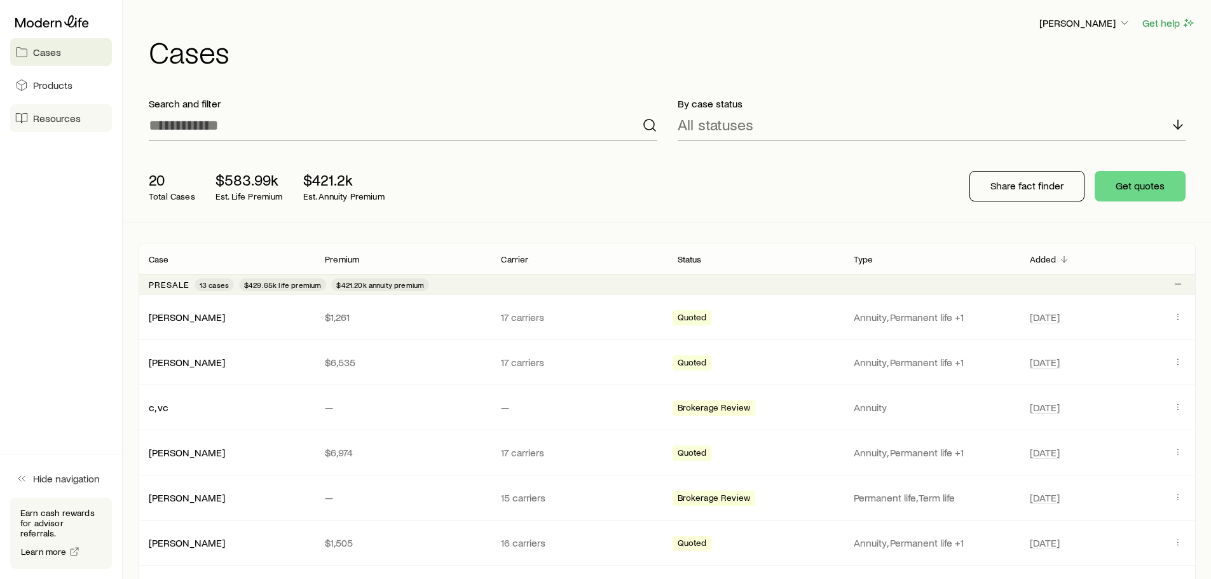
click at [69, 118] on span "Resources" at bounding box center [57, 118] width 48 height 13
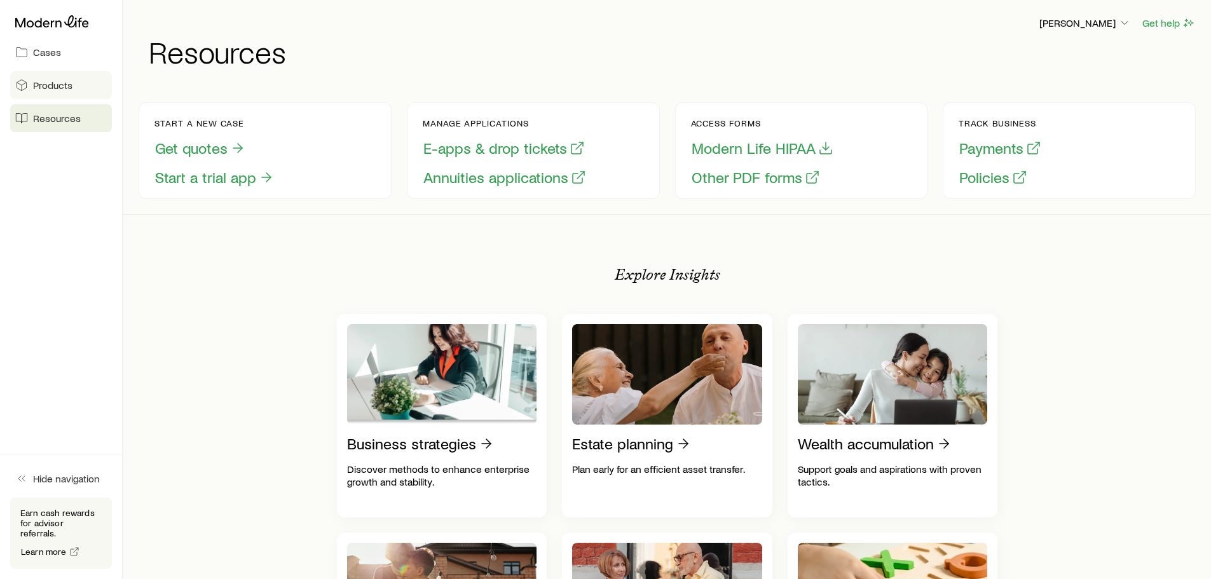
click at [55, 88] on span "Products" at bounding box center [52, 85] width 39 height 13
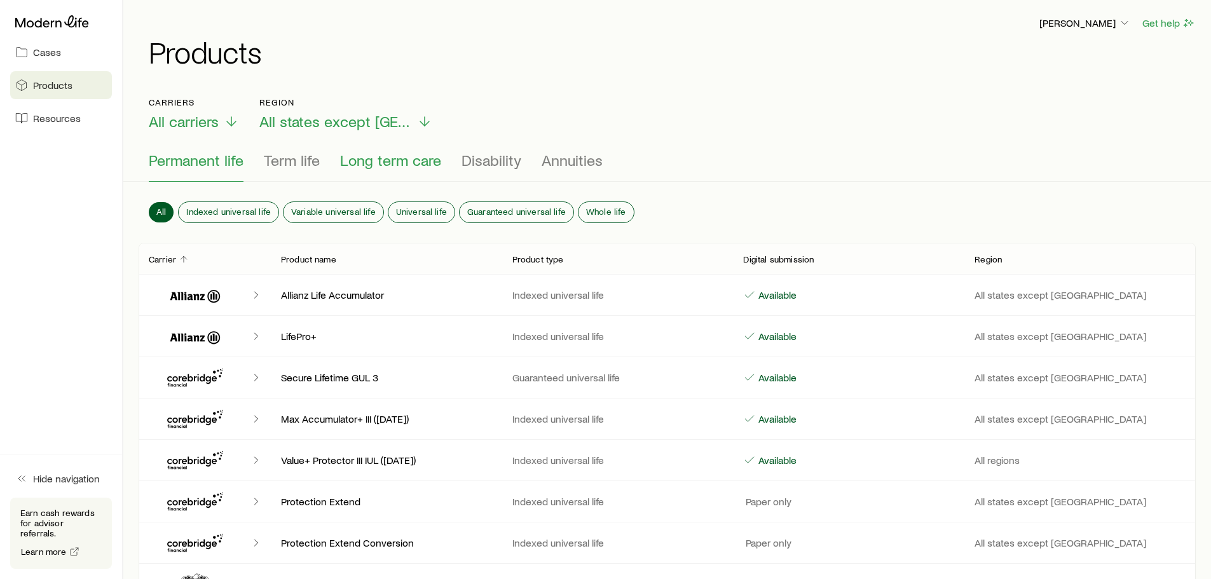
click at [390, 160] on span "Long term care" at bounding box center [390, 160] width 101 height 18
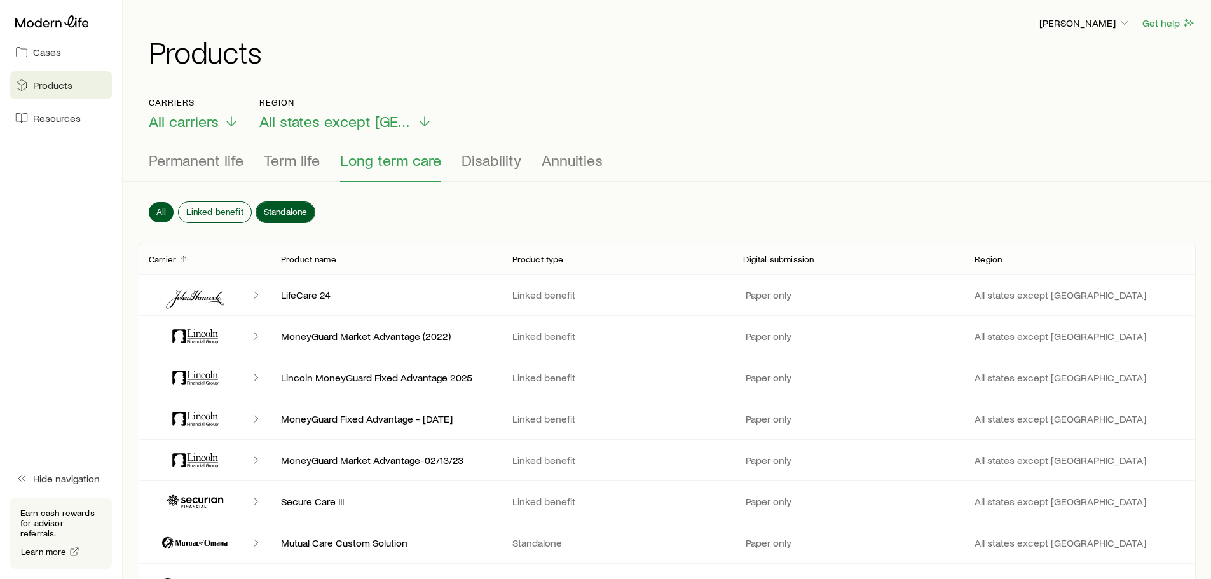
click at [285, 207] on span "Standalone" at bounding box center [286, 212] width 44 height 10
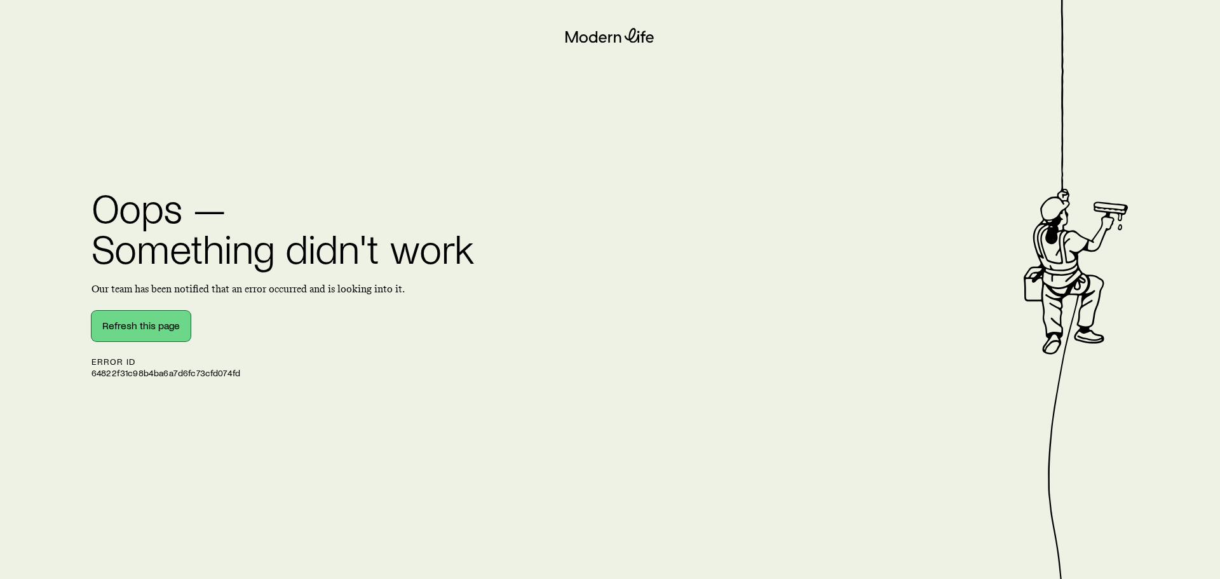
click at [154, 327] on button "Refresh this page" at bounding box center [141, 326] width 99 height 31
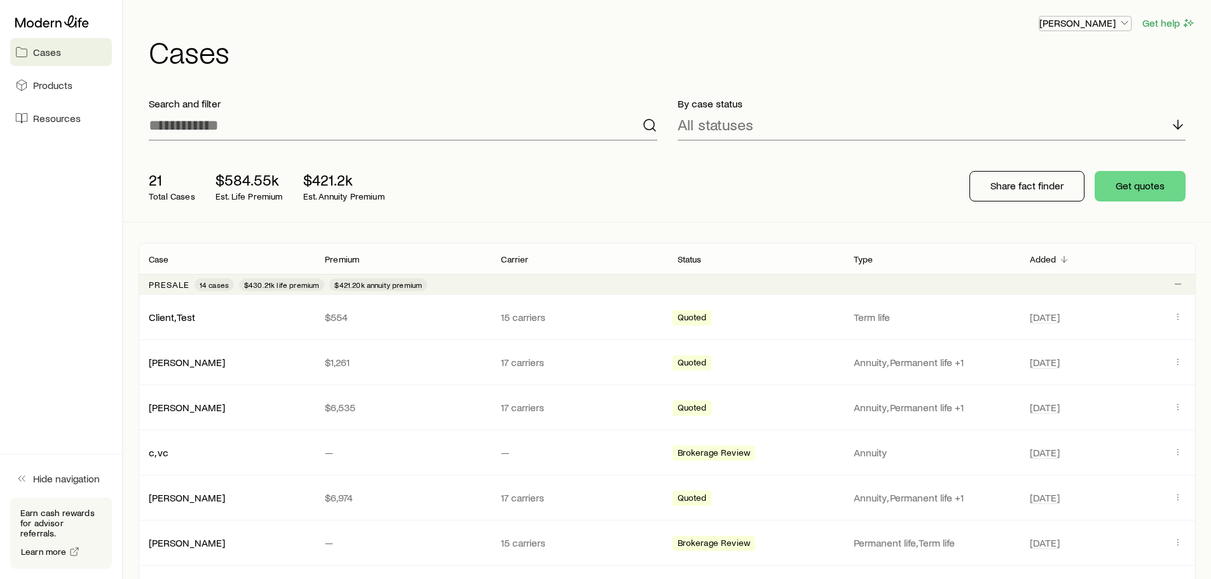
click at [1124, 22] on icon "button" at bounding box center [1124, 23] width 13 height 13
click at [1025, 153] on span "Sign out" at bounding box center [1024, 153] width 35 height 13
